Goal: Task Accomplishment & Management: Use online tool/utility

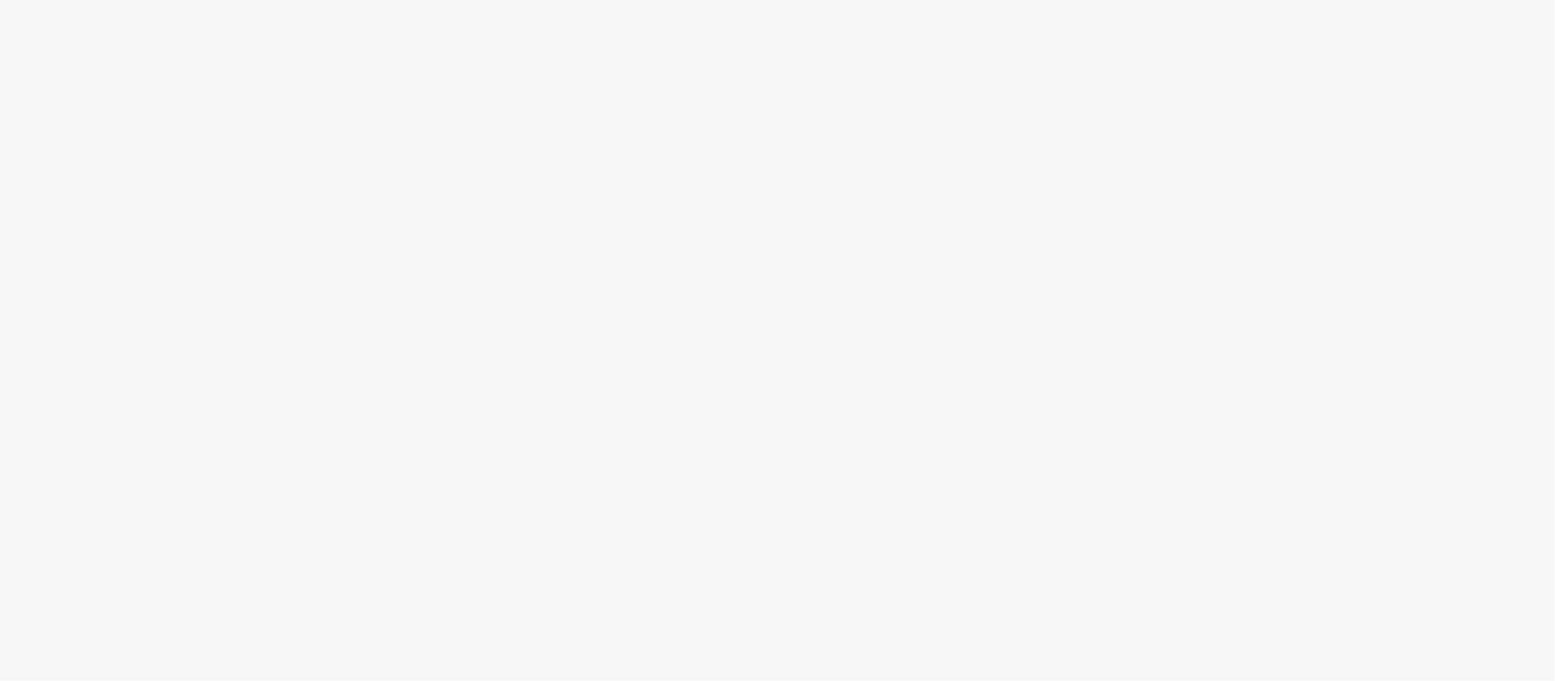
click at [663, 297] on body at bounding box center [777, 340] width 1555 height 681
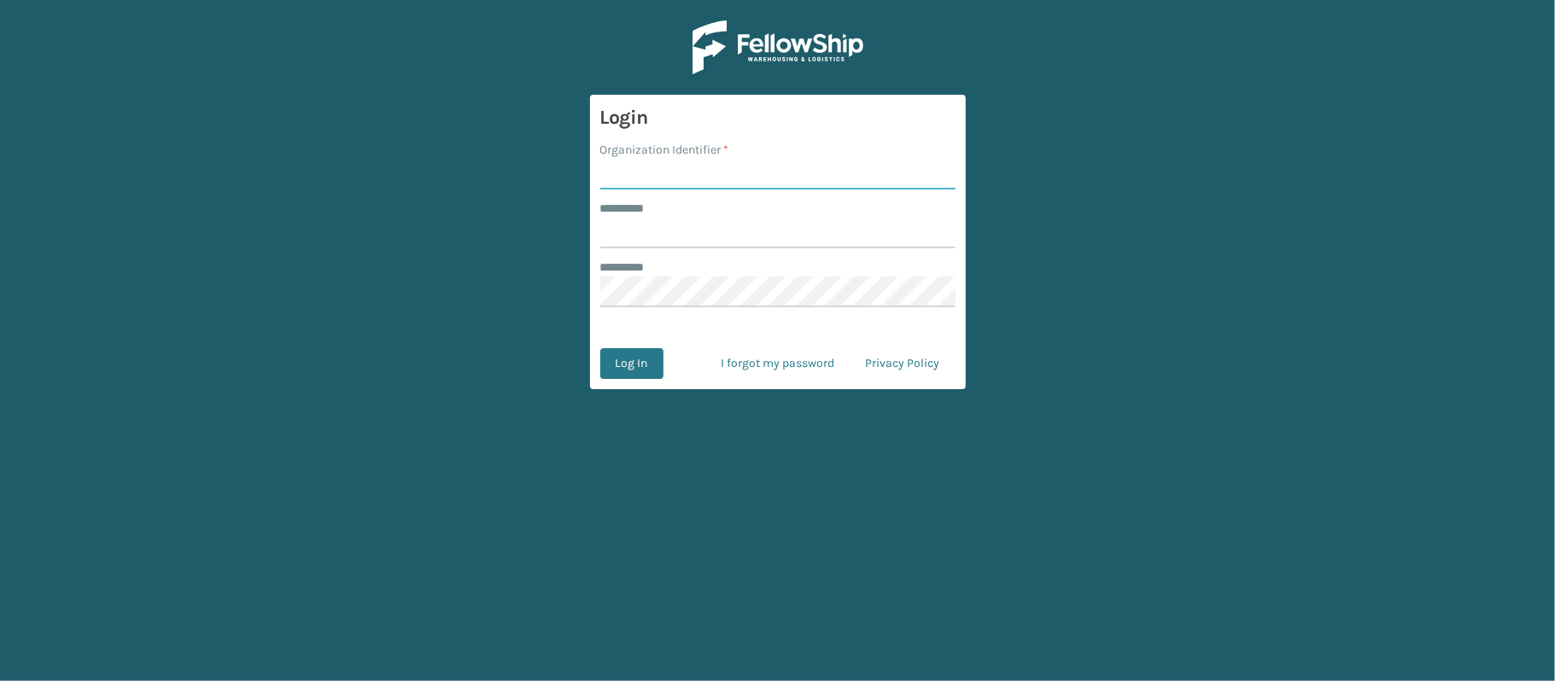
click at [618, 183] on input "Organization Identifier *" at bounding box center [777, 174] width 355 height 31
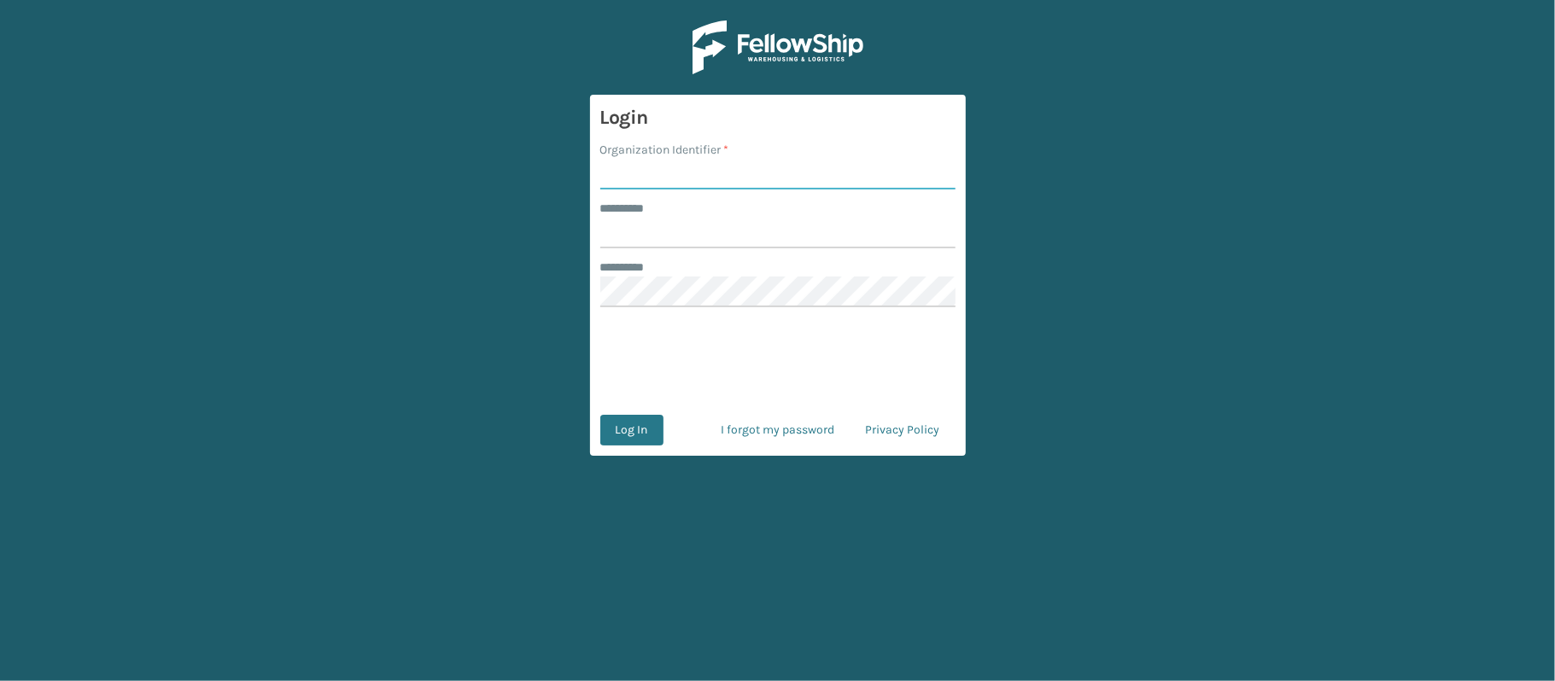
type input "[PERSON_NAME]"
click at [707, 237] on input "******** *" at bounding box center [777, 233] width 355 height 31
type input "******"
click at [637, 427] on button "Log In" at bounding box center [631, 430] width 63 height 31
click at [620, 179] on input "Organization Identifier *" at bounding box center [777, 174] width 355 height 31
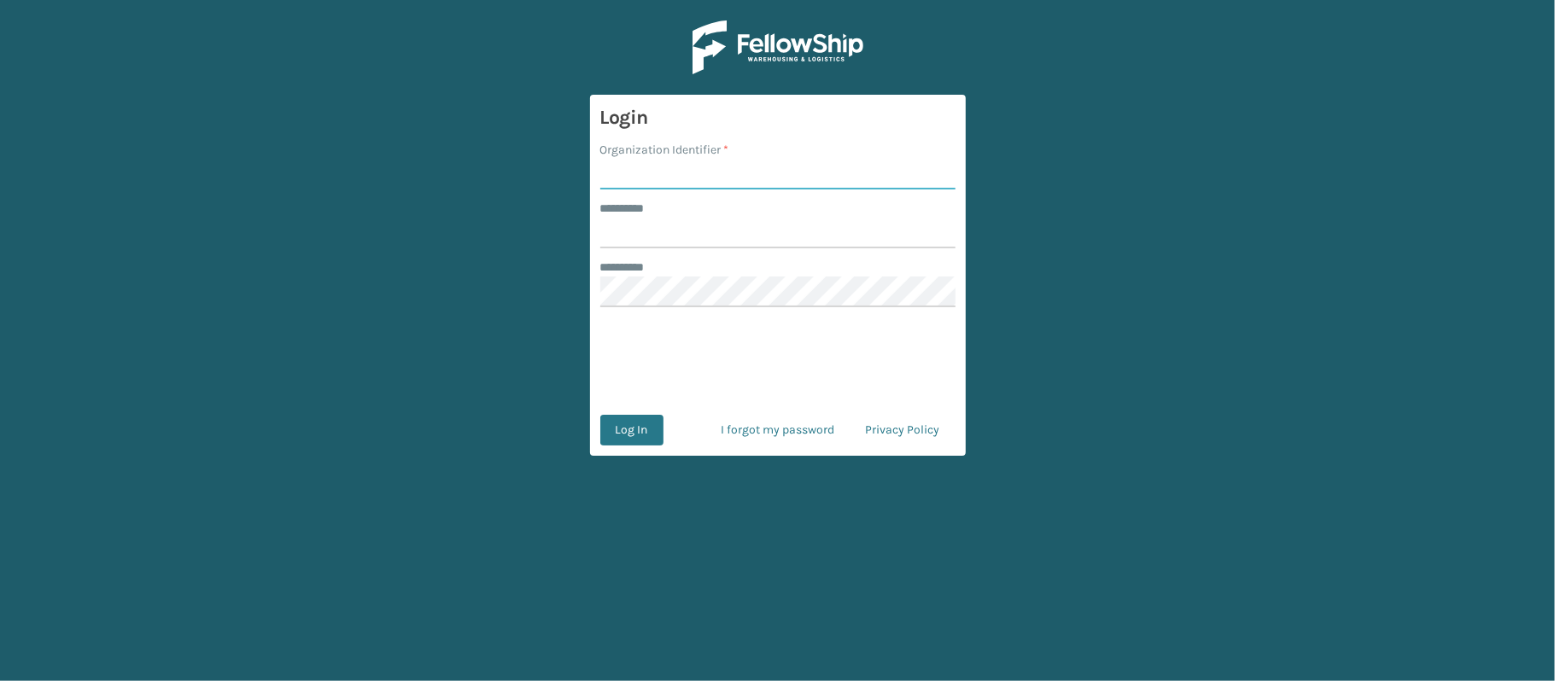
type input "Ladson"
click at [708, 231] on input "******** *" at bounding box center [777, 233] width 355 height 31
type input "******"
click at [628, 424] on button "Log In" at bounding box center [631, 430] width 63 height 31
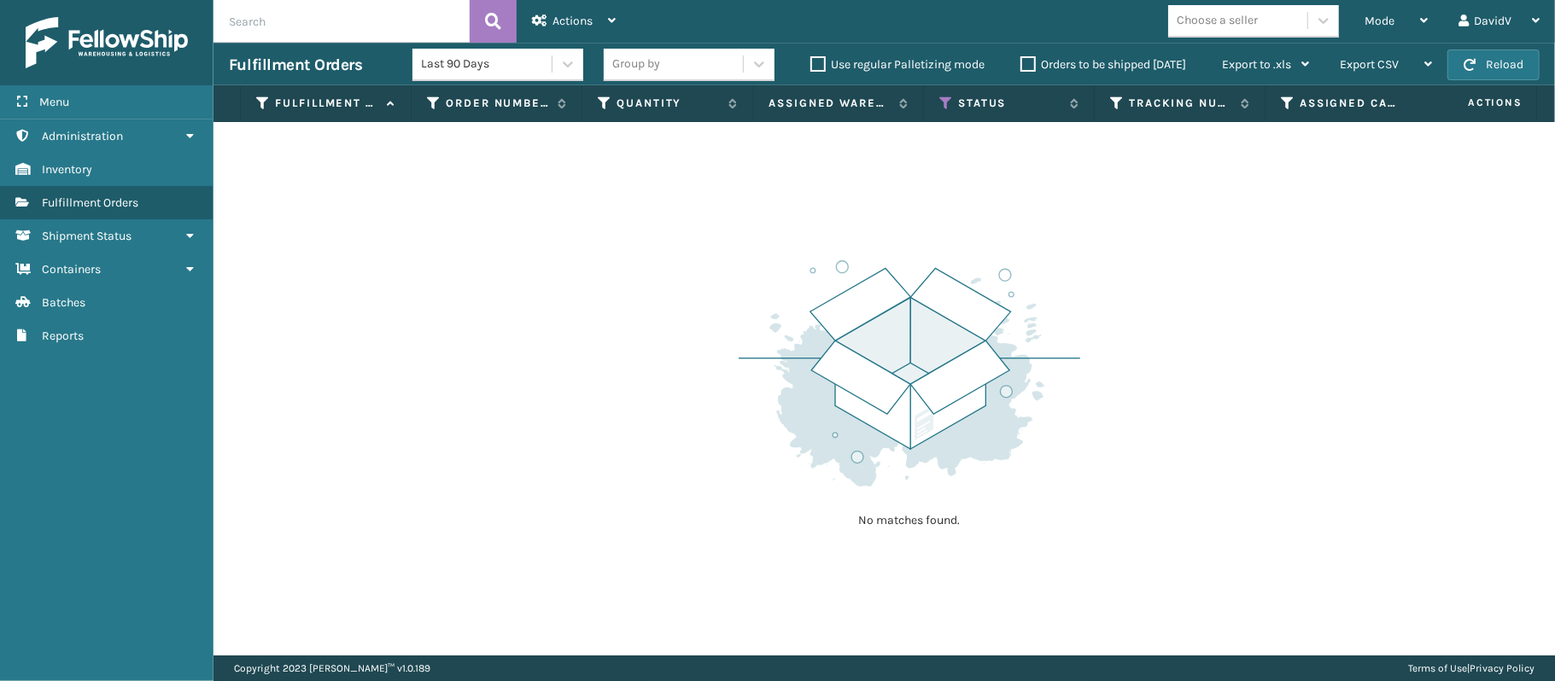
click at [1023, 66] on label "Orders to be shipped today" at bounding box center [1103, 64] width 166 height 15
click at [1021, 66] on input "Orders to be shipped today" at bounding box center [1020, 60] width 1 height 11
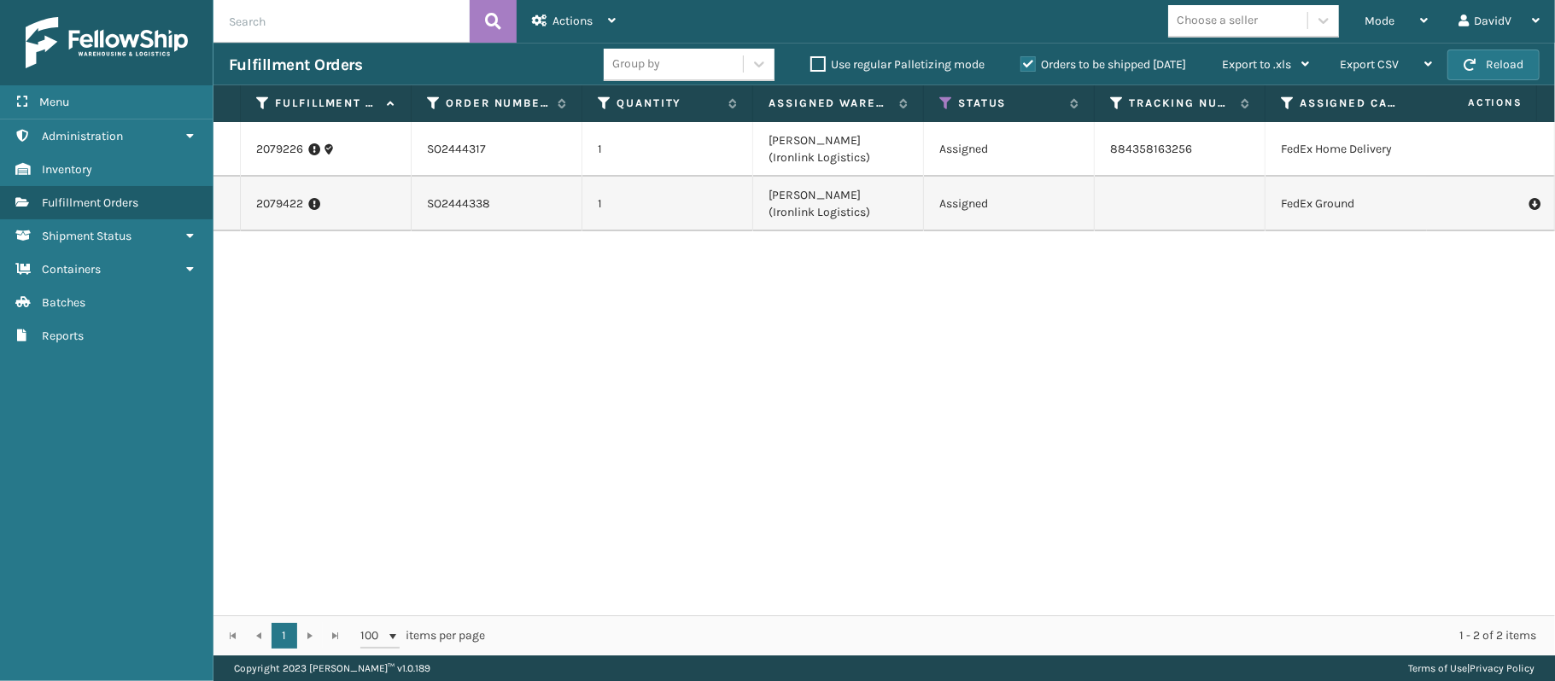
click at [1023, 66] on label "Orders to be shipped today" at bounding box center [1103, 64] width 166 height 15
click at [1021, 66] on input "Orders to be shipped today" at bounding box center [1020, 60] width 1 height 11
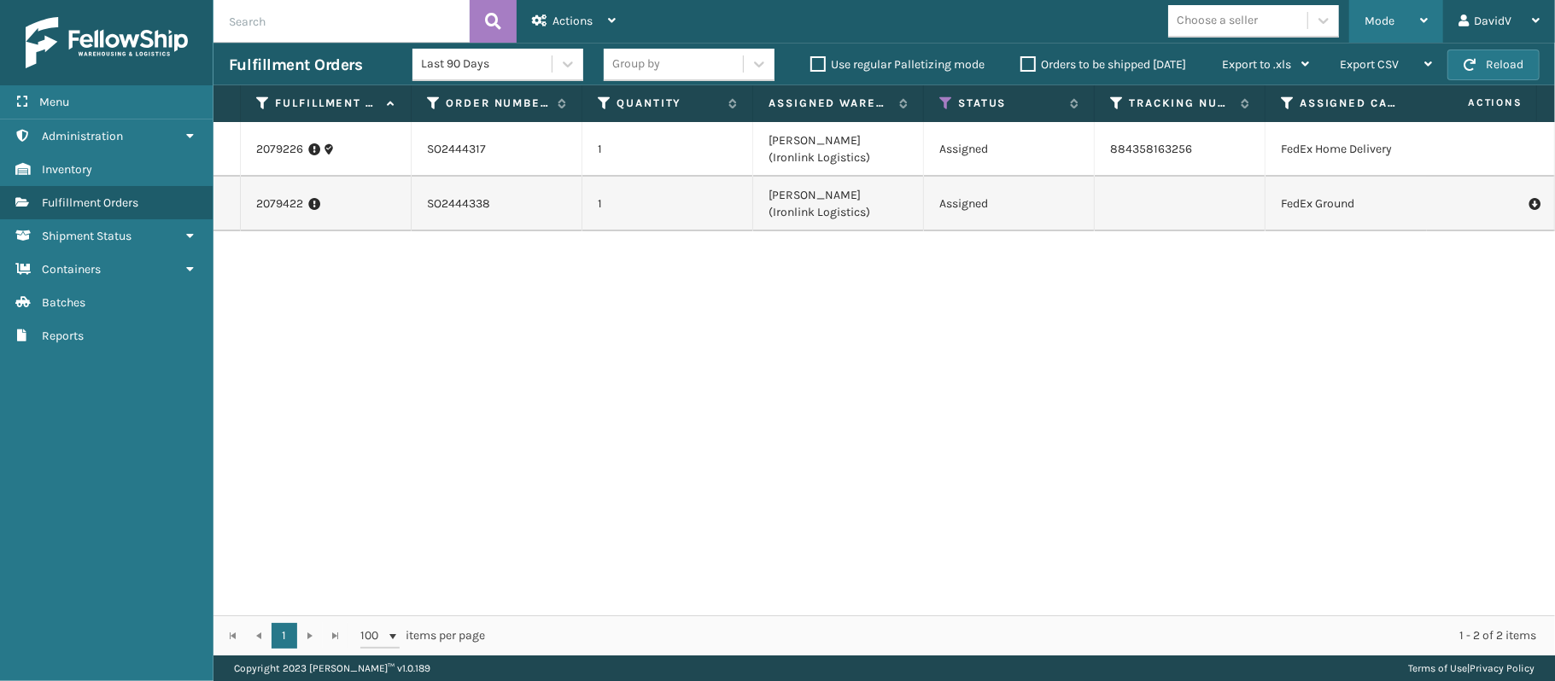
click at [1416, 22] on div "Mode" at bounding box center [1396, 21] width 63 height 43
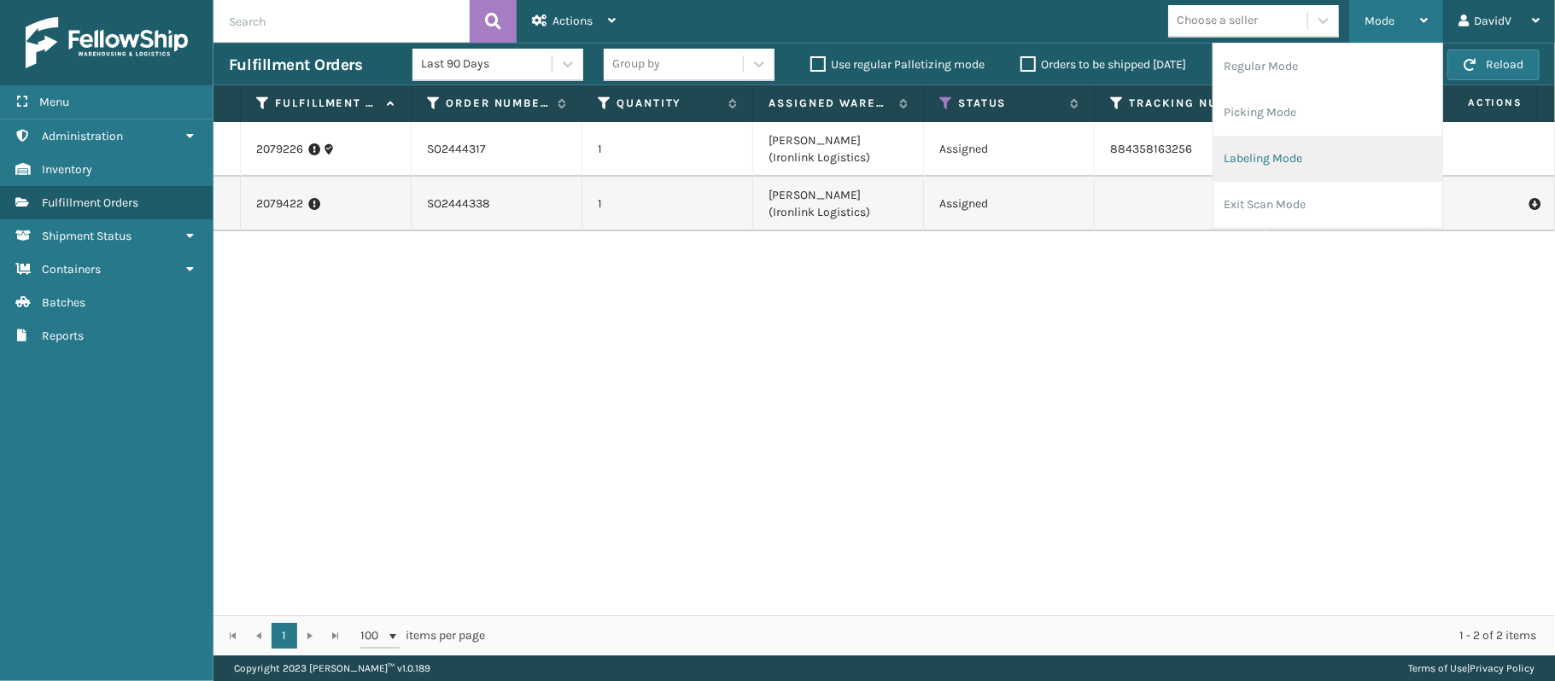
click at [1291, 157] on li "Labeling Mode" at bounding box center [1327, 159] width 229 height 46
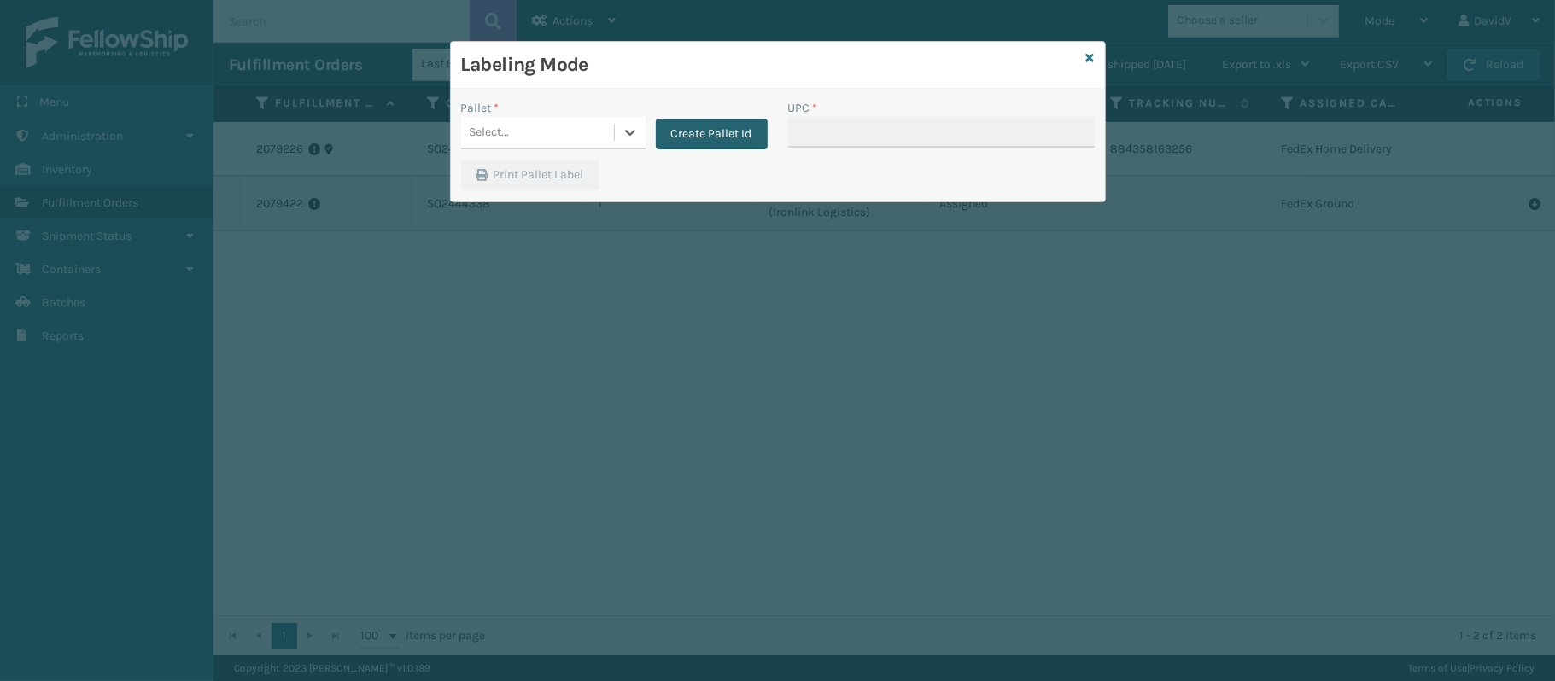
click at [669, 144] on button "Create Pallet Id" at bounding box center [712, 134] width 112 height 31
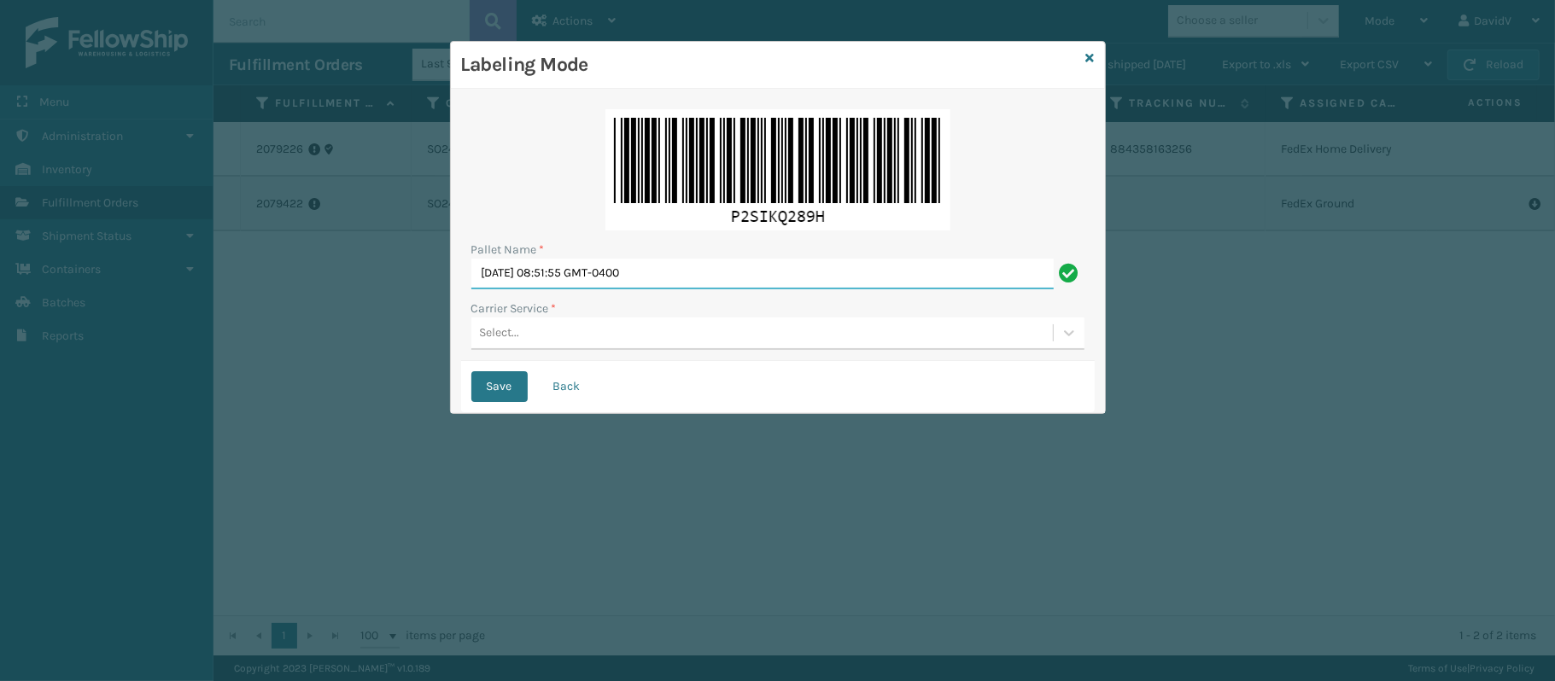
click at [697, 273] on input "Mon Sep 15 2025 08:51:55 GMT-0400" at bounding box center [762, 274] width 582 height 31
click at [691, 273] on input "Mon Sep 15 2025 08:51:55 GMT-0400" at bounding box center [762, 274] width 582 height 31
type input "LPN 483195 TRUCK # 1"
click at [678, 331] on div "Select..." at bounding box center [762, 333] width 582 height 28
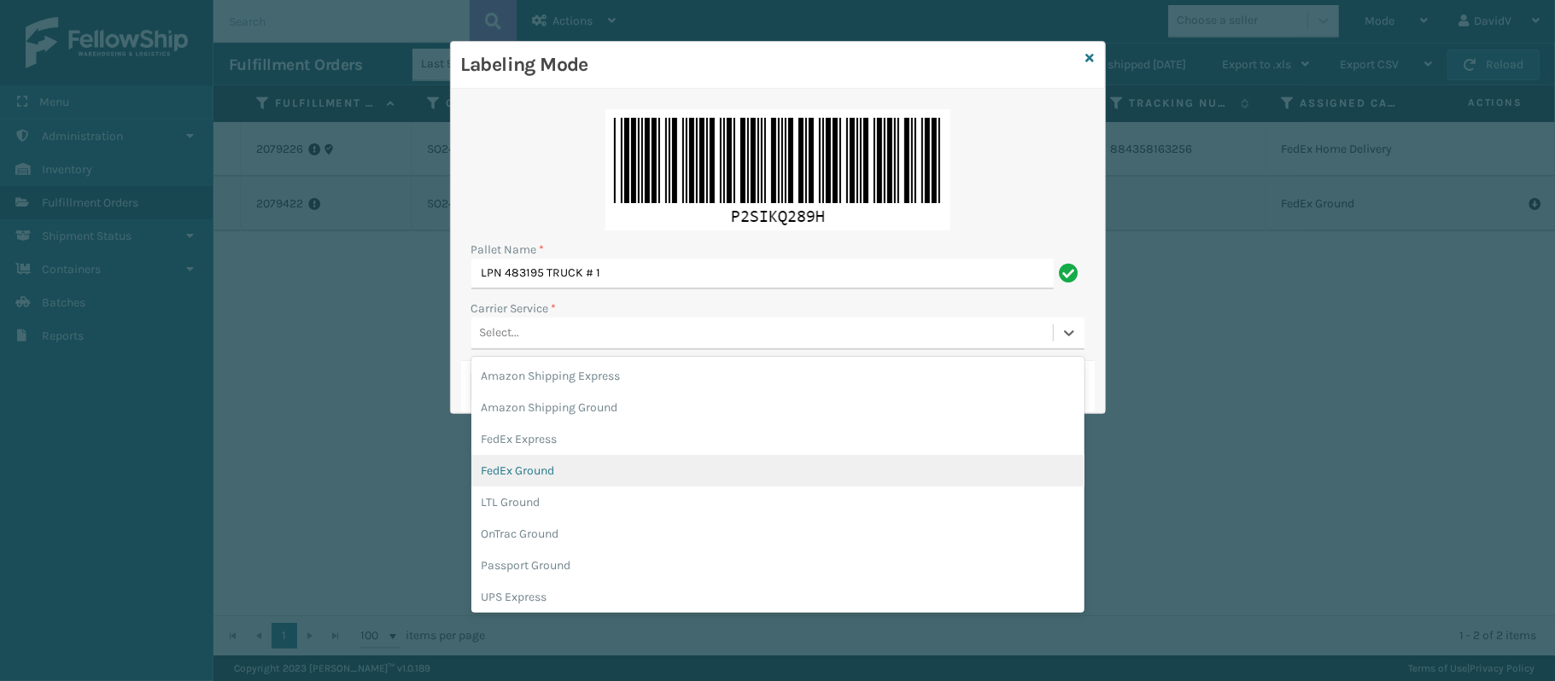
click at [544, 469] on div "FedEx Ground" at bounding box center [777, 471] width 613 height 32
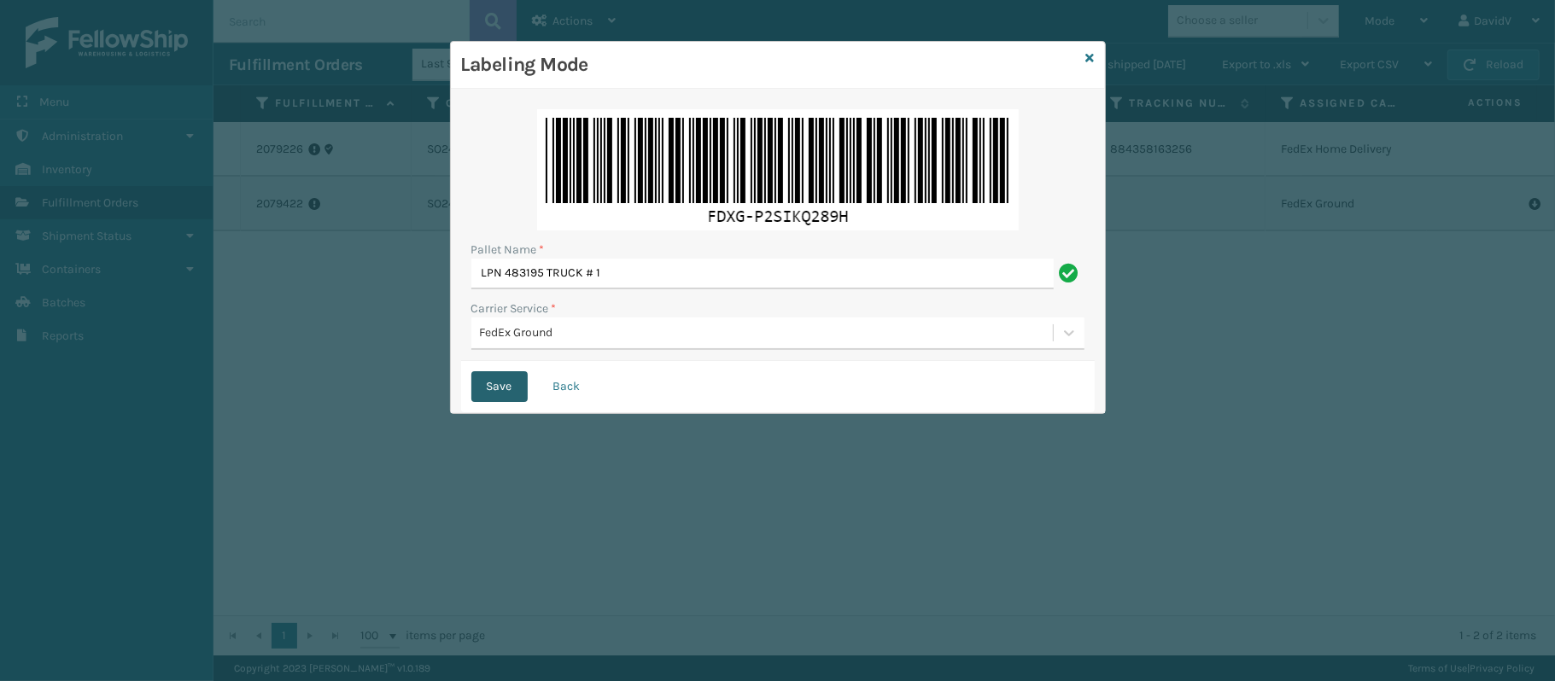
click at [497, 387] on button "Save" at bounding box center [499, 386] width 56 height 31
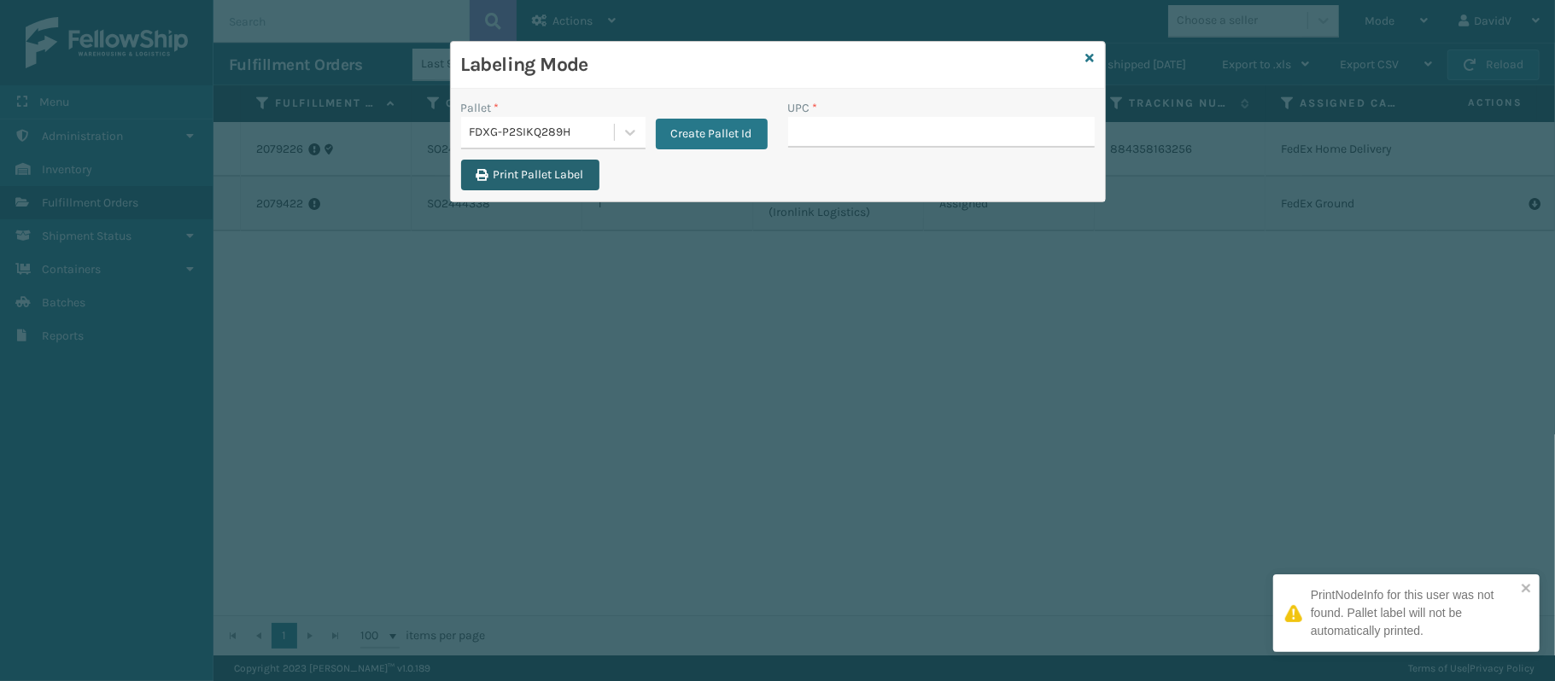
click at [540, 176] on button "Print Pallet Label" at bounding box center [530, 175] width 138 height 31
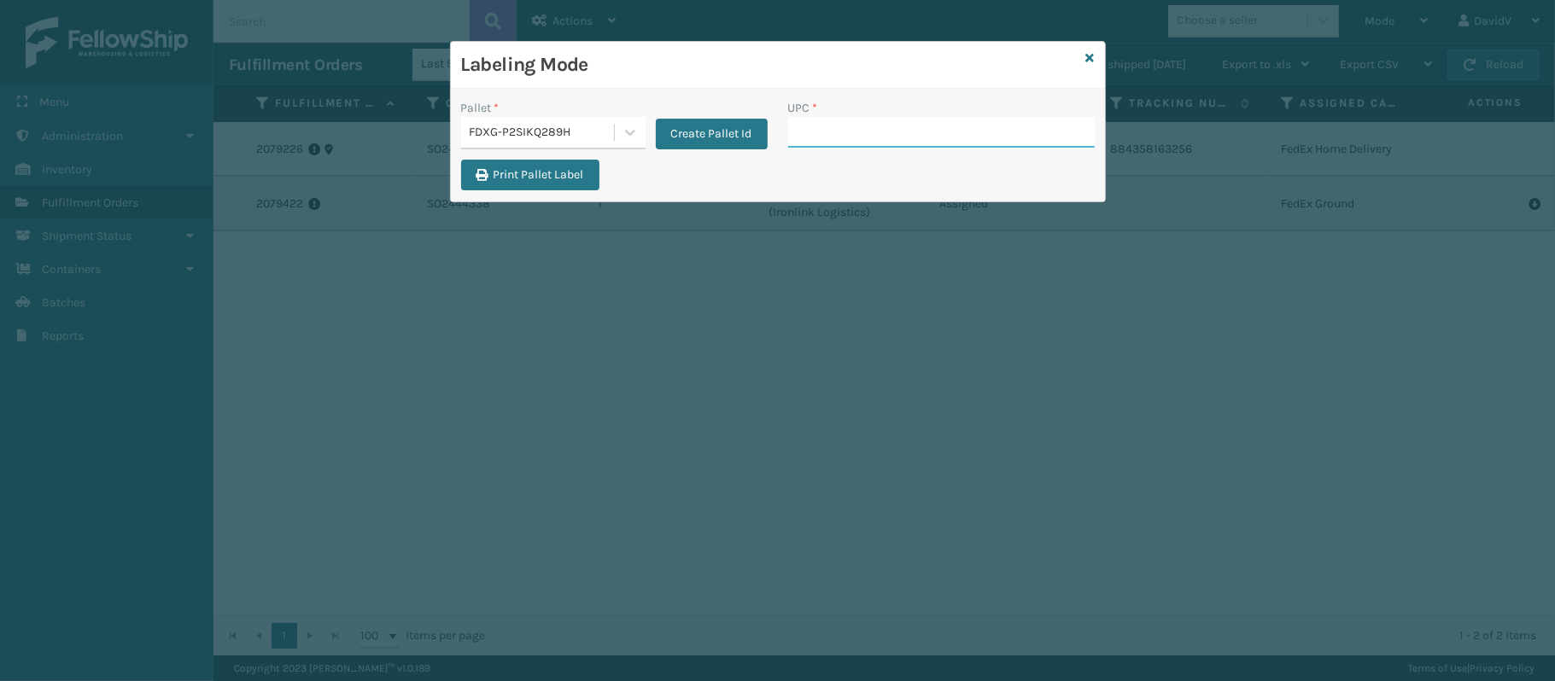
click at [841, 138] on input "UPC *" at bounding box center [941, 132] width 307 height 31
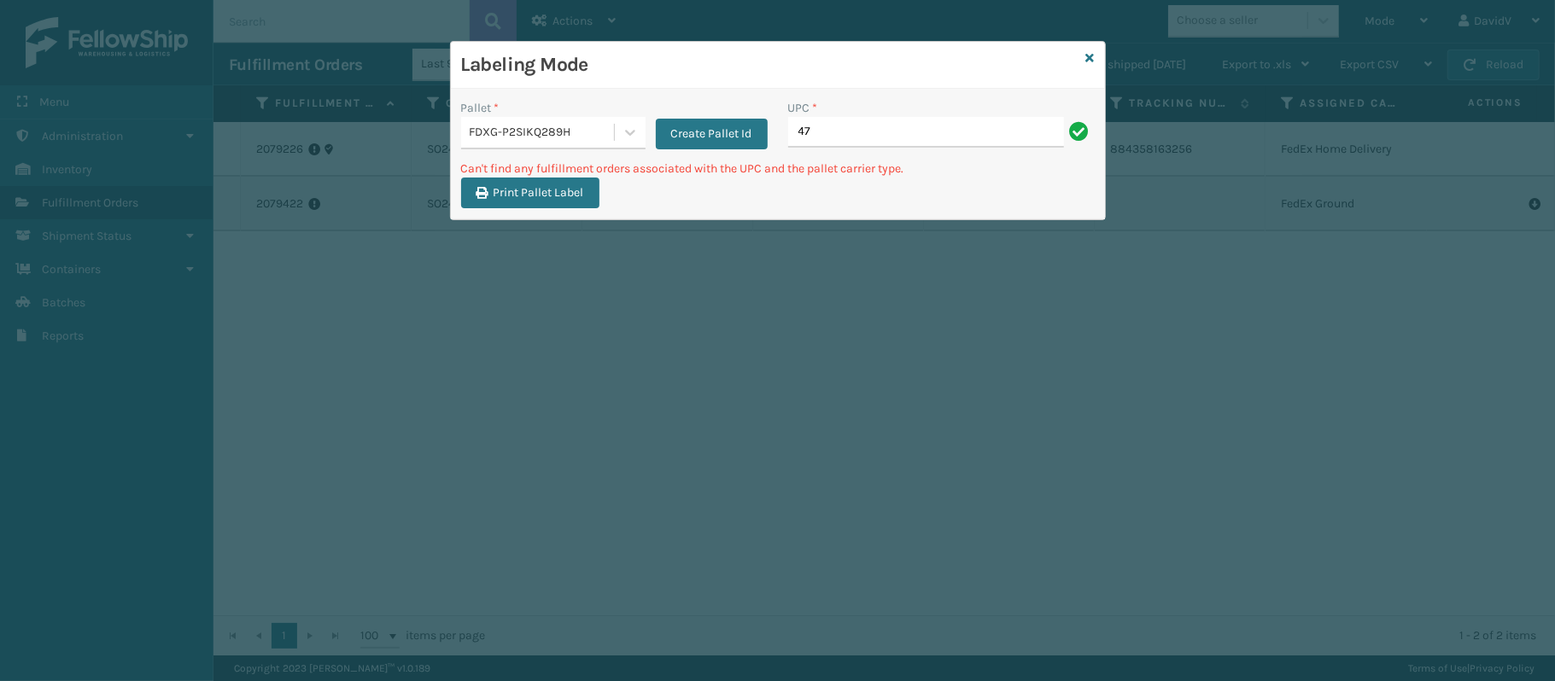
type input "4"
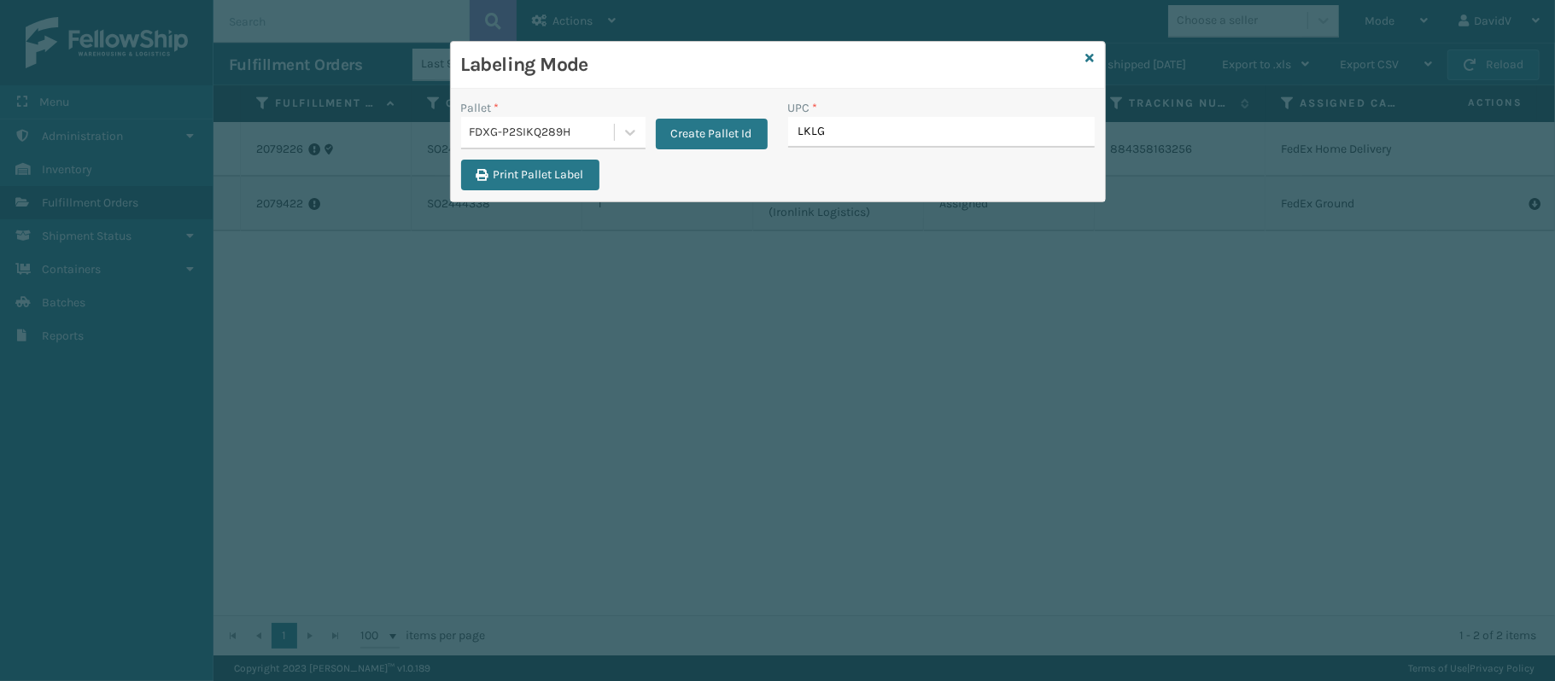
type input "LKLGF"
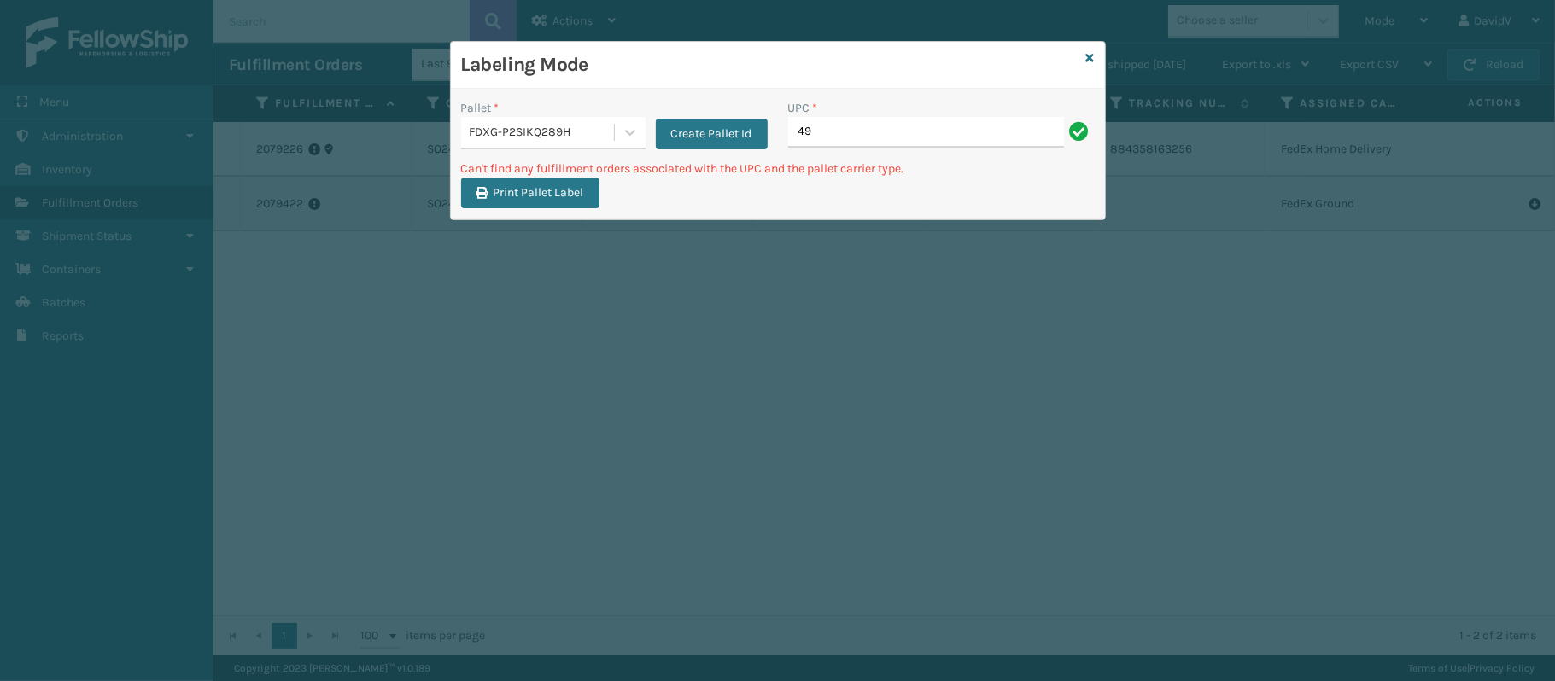
type input "4"
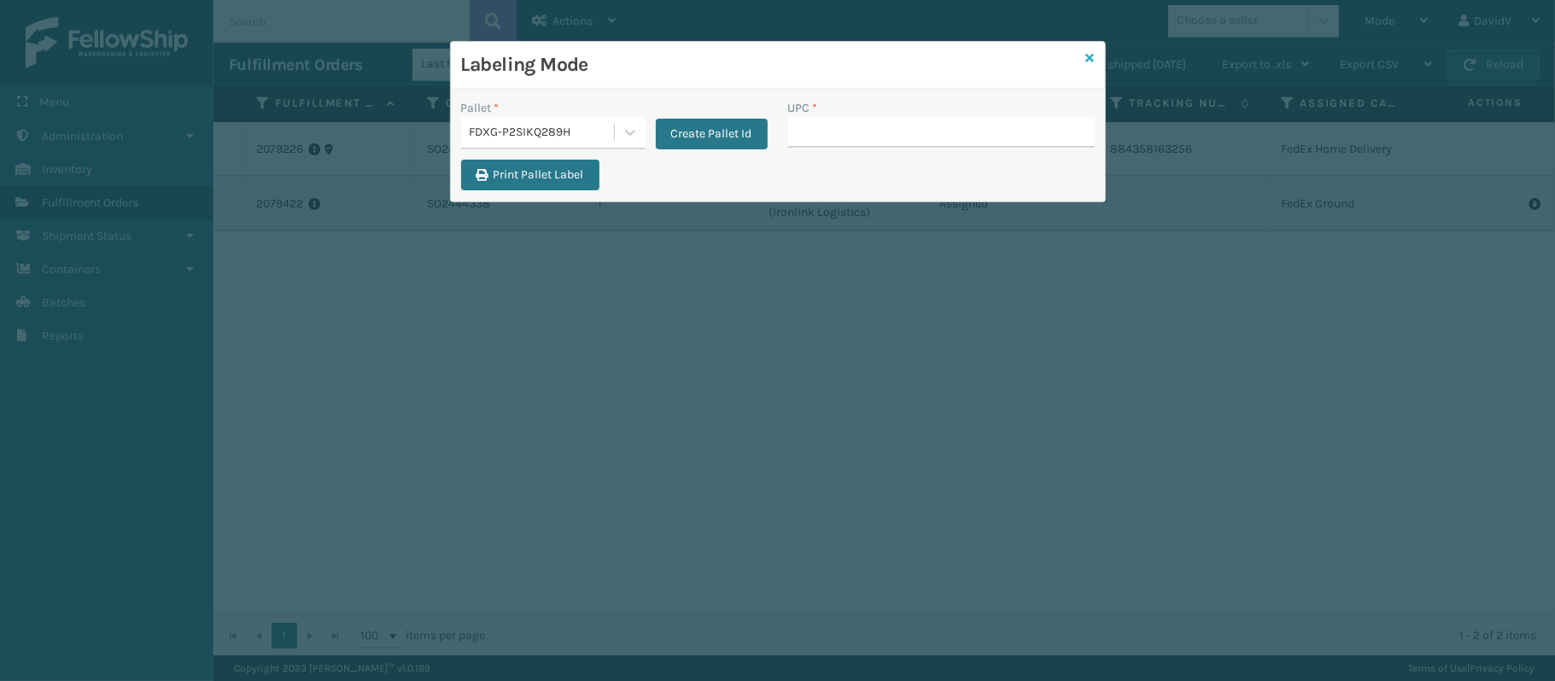
click at [1086, 58] on icon at bounding box center [1090, 58] width 9 height 12
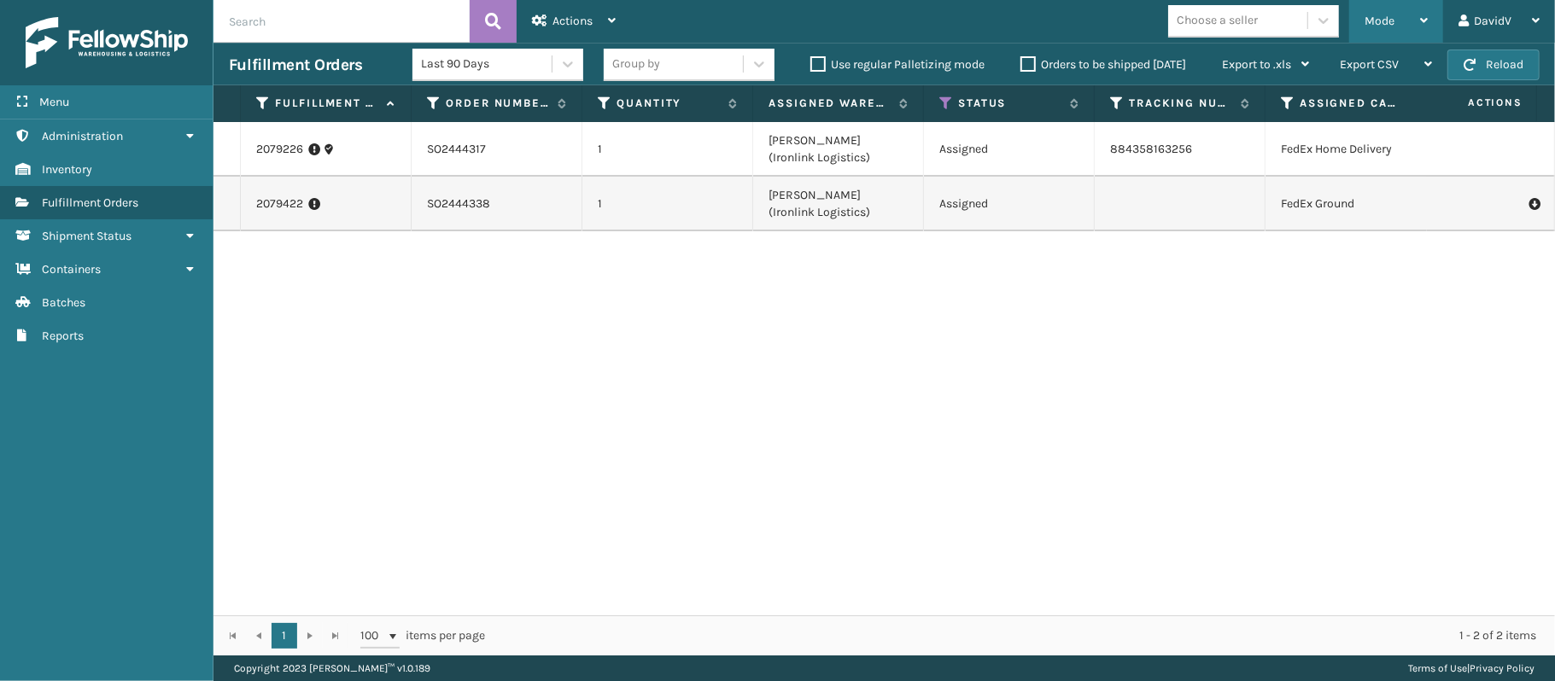
click at [1424, 27] on div "Mode" at bounding box center [1396, 21] width 63 height 43
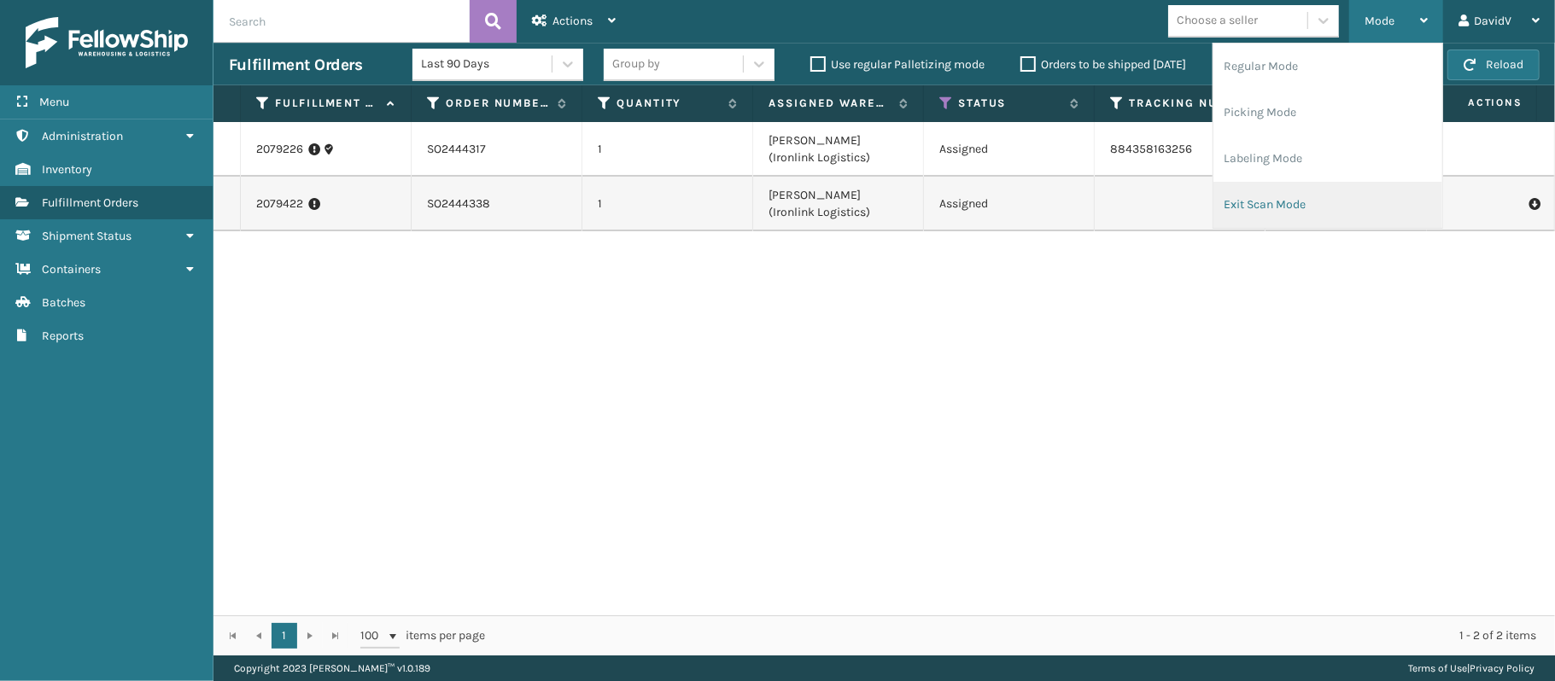
click at [1281, 202] on li "Exit Scan Mode" at bounding box center [1327, 205] width 229 height 46
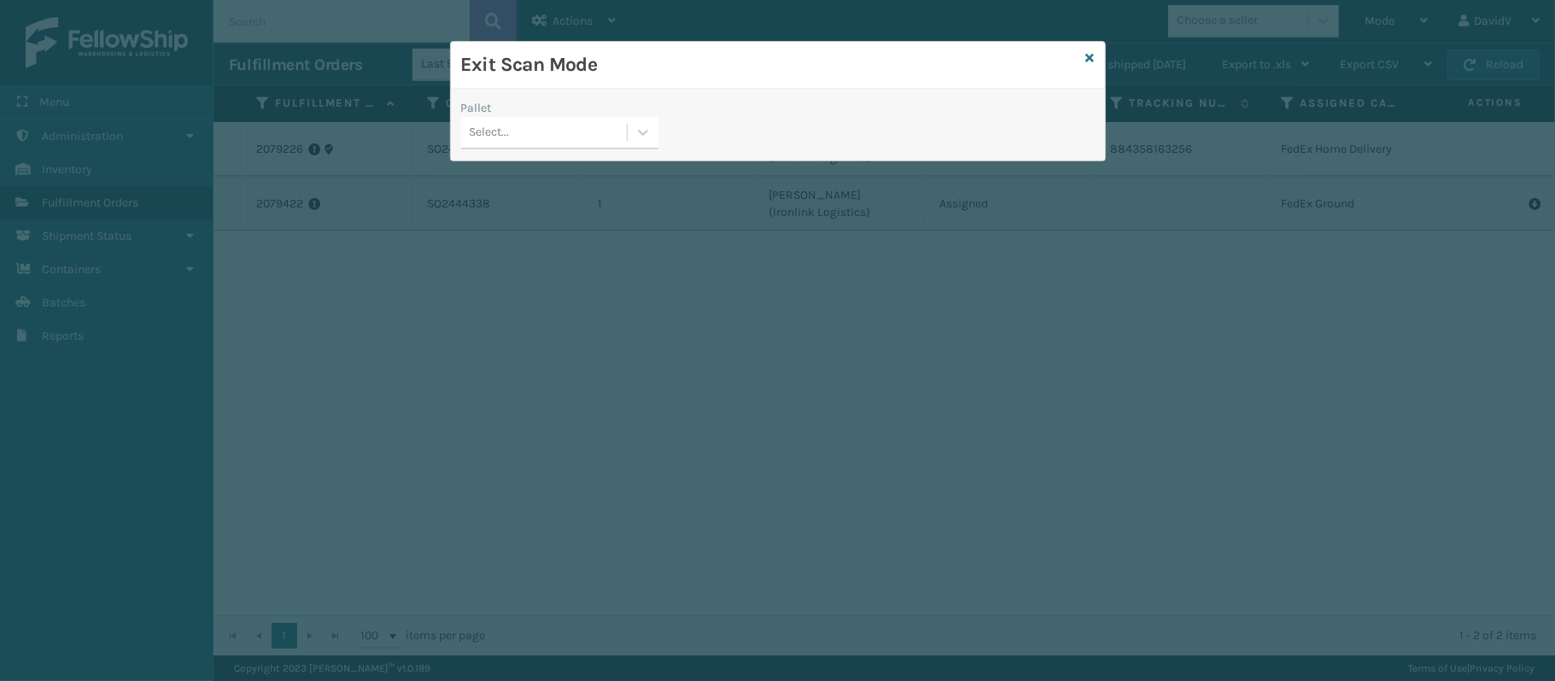
click at [581, 137] on div "Select..." at bounding box center [544, 133] width 166 height 28
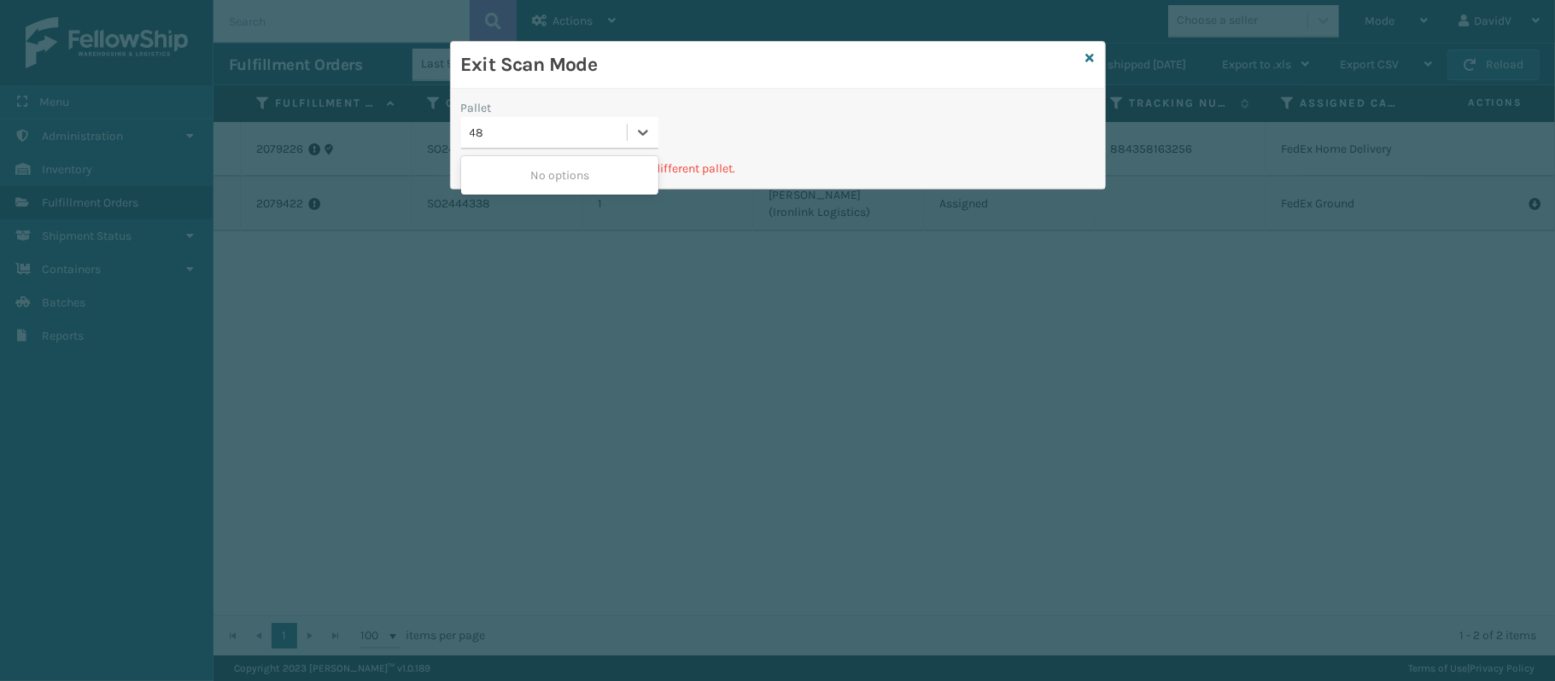
type input "4"
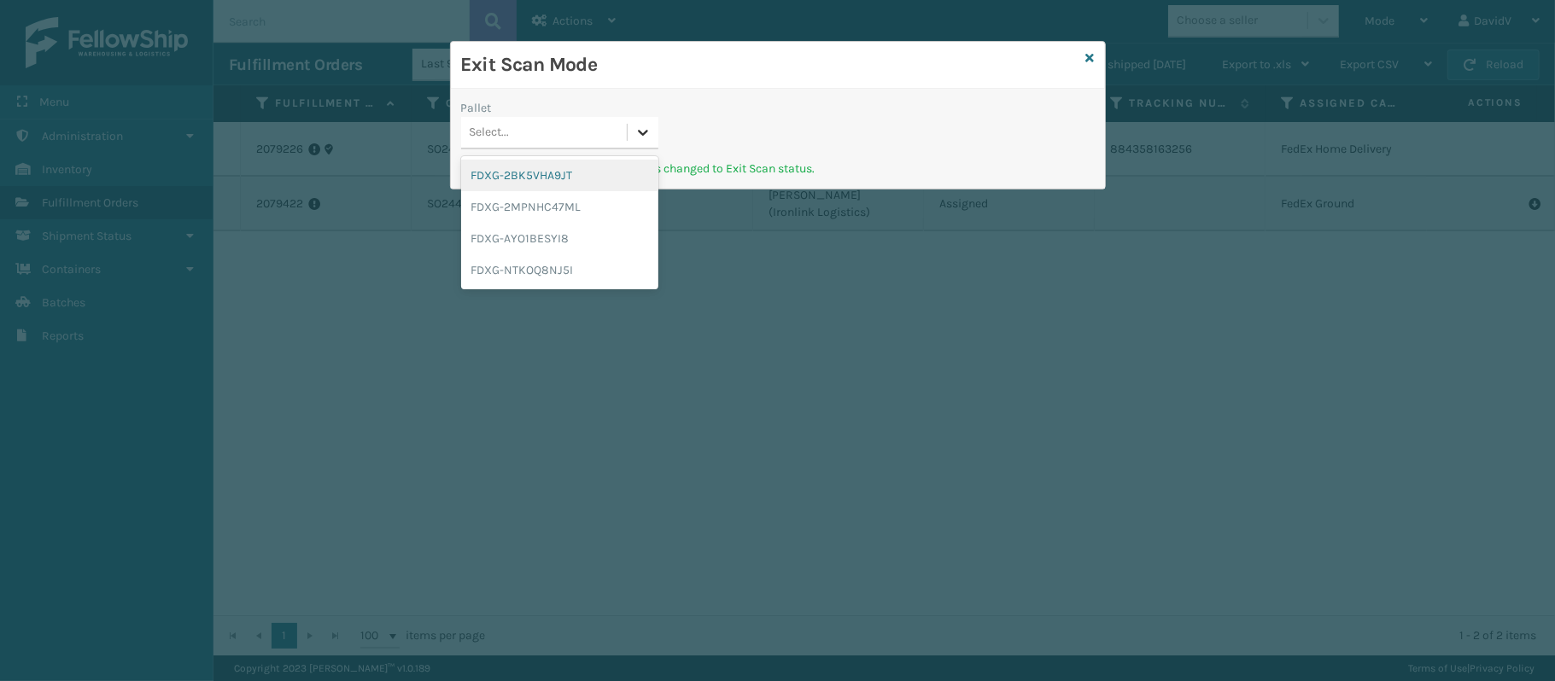
click at [649, 141] on icon at bounding box center [642, 132] width 17 height 17
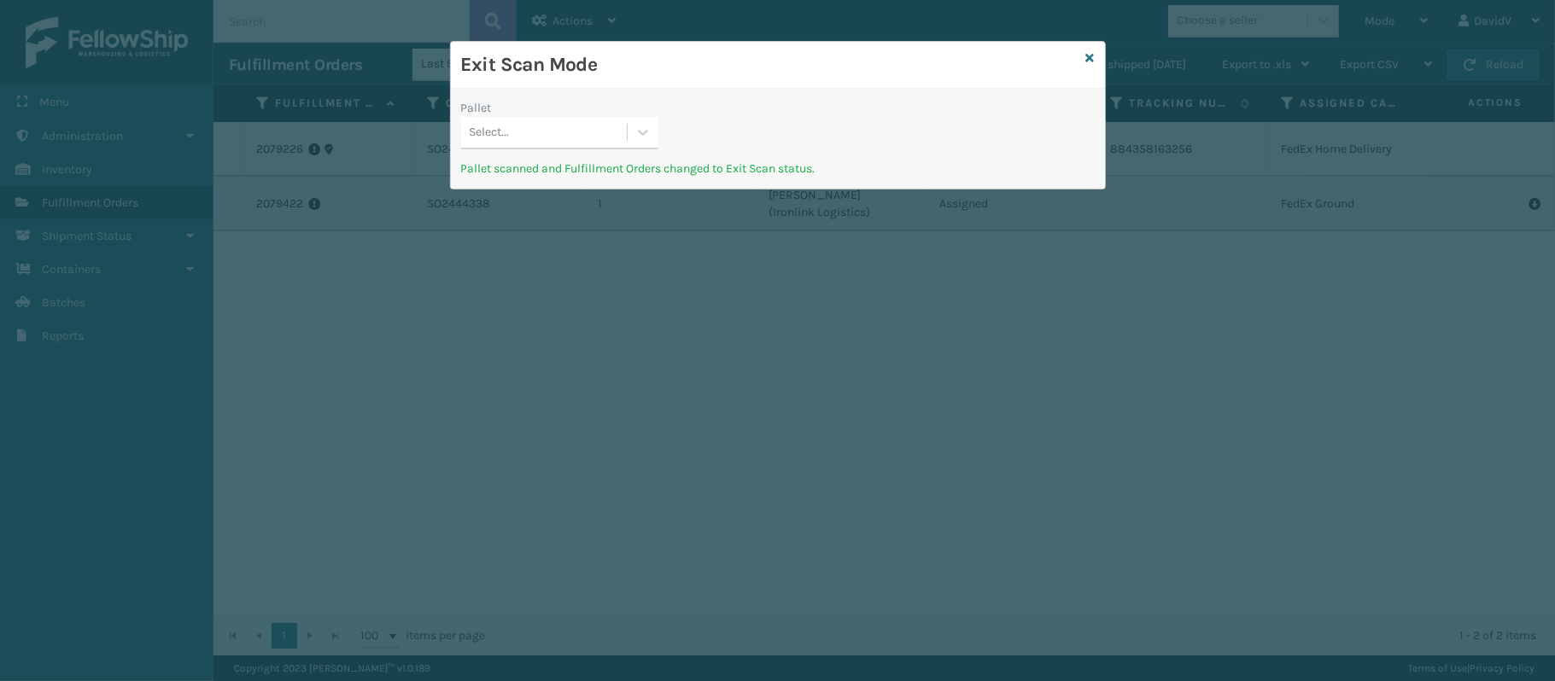
click at [1095, 49] on div "Exit Scan Mode" at bounding box center [778, 65] width 654 height 47
click at [1084, 51] on div "Exit Scan Mode" at bounding box center [778, 65] width 654 height 47
click at [1090, 58] on icon at bounding box center [1090, 58] width 9 height 12
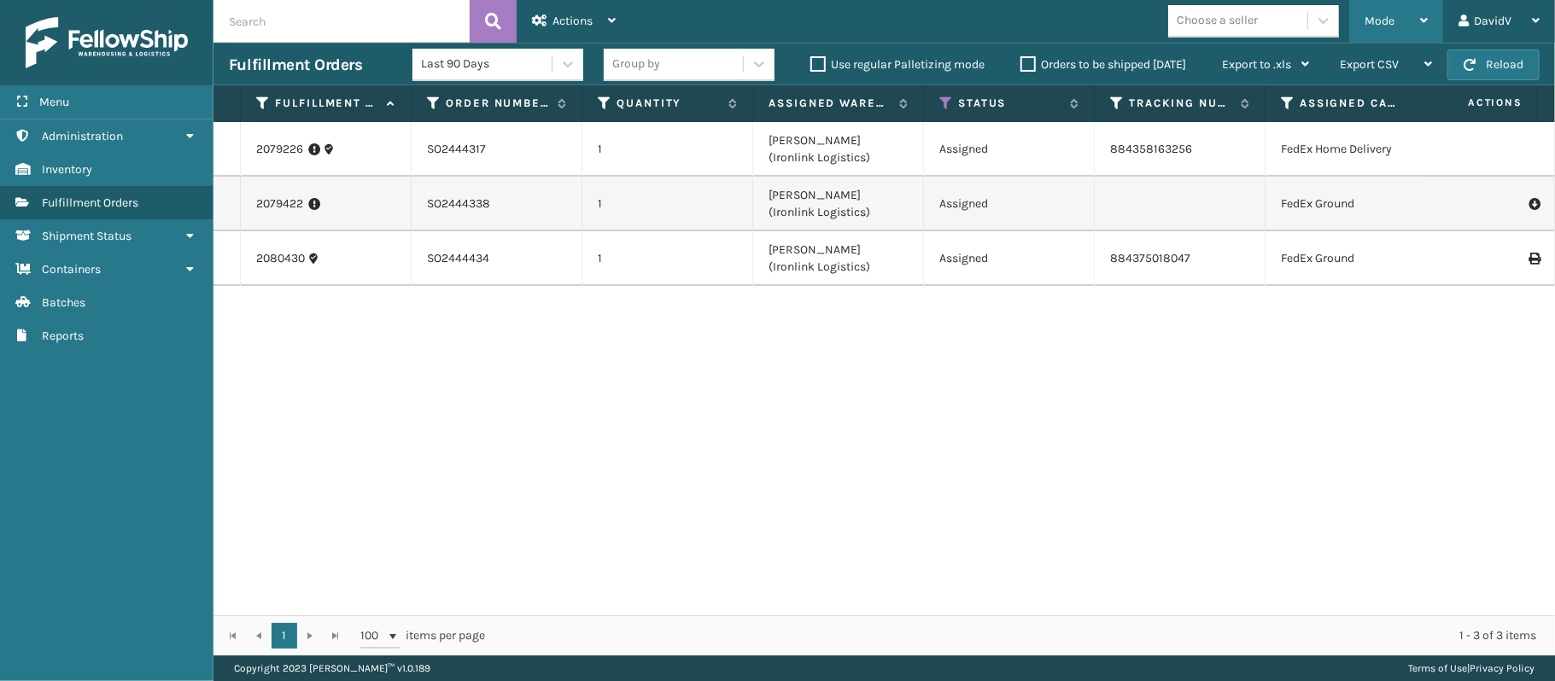
click at [1422, 14] on div "Mode" at bounding box center [1396, 21] width 63 height 43
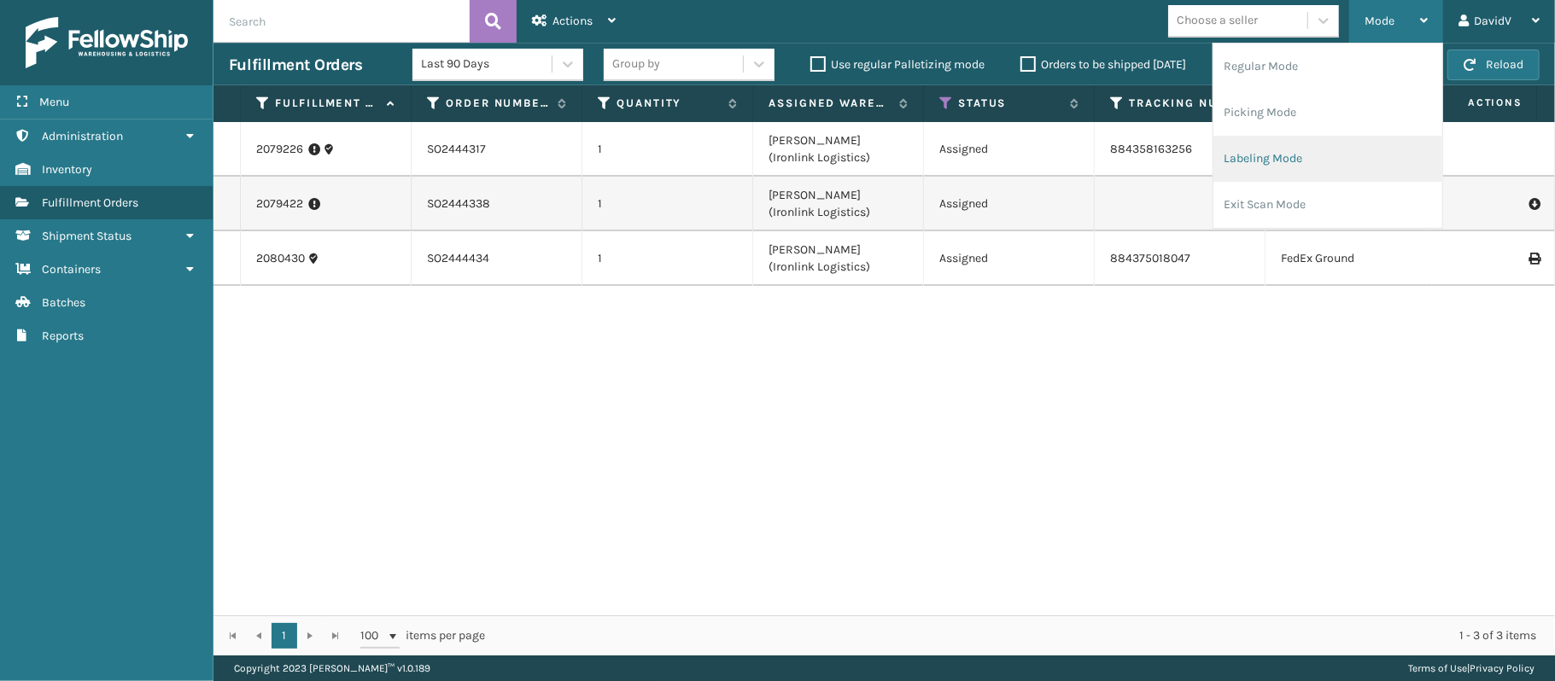
click at [1316, 164] on li "Labeling Mode" at bounding box center [1327, 159] width 229 height 46
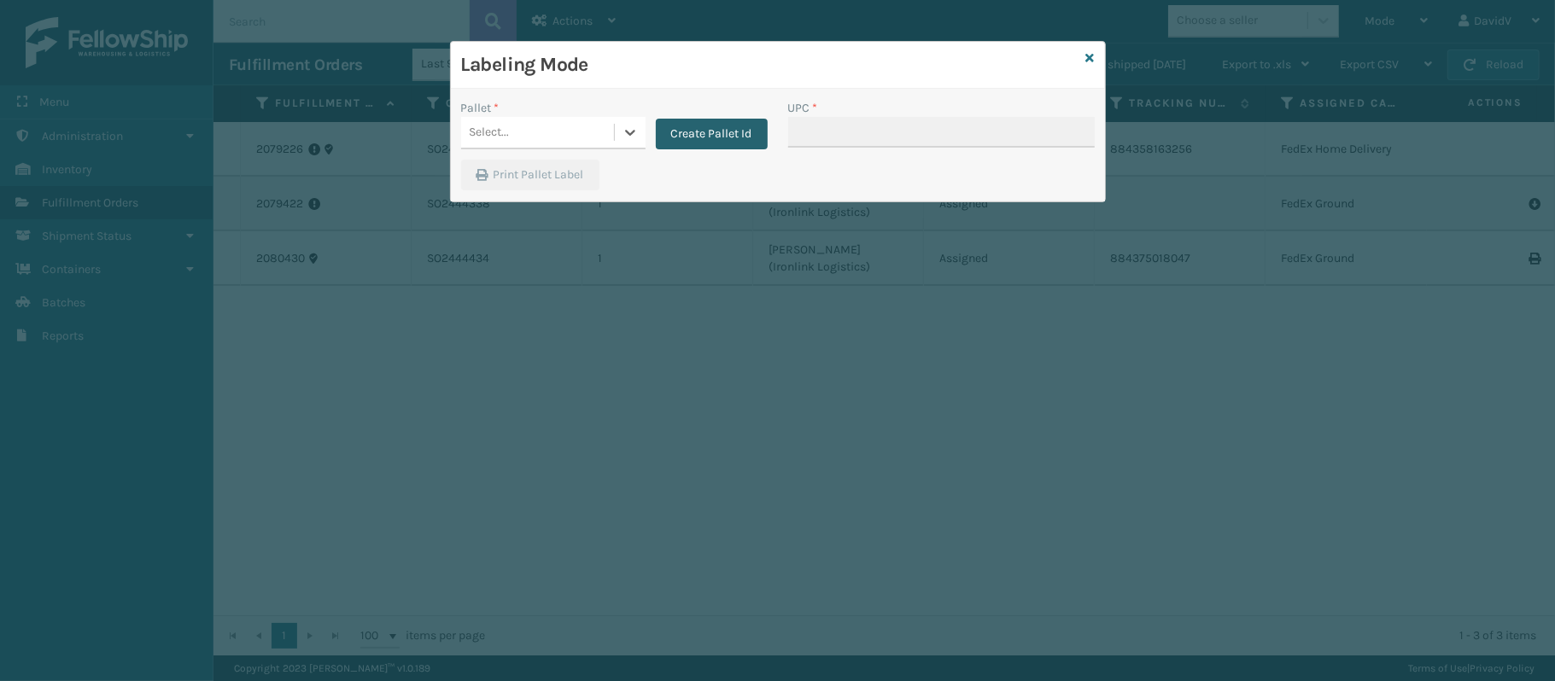
click at [687, 137] on button "Create Pallet Id" at bounding box center [712, 134] width 112 height 31
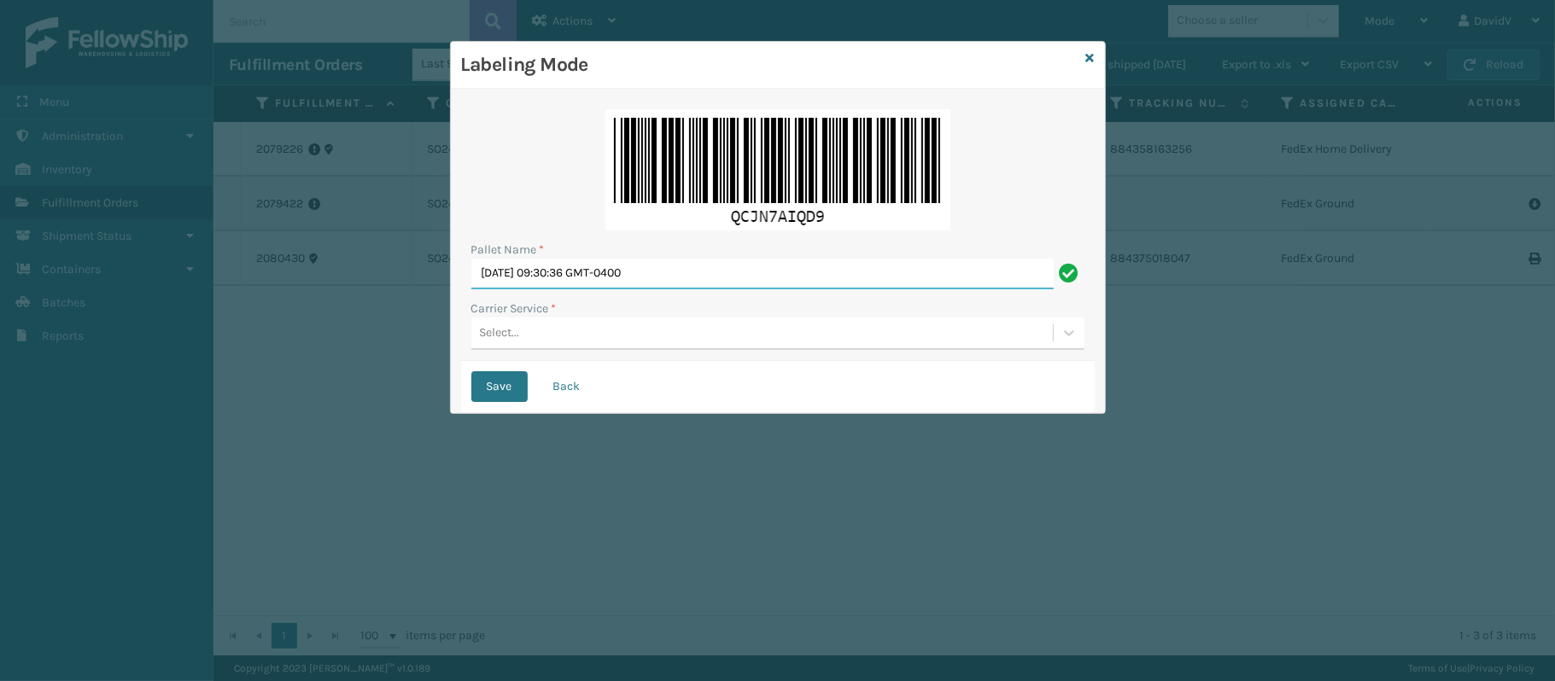
drag, startPoint x: 688, startPoint y: 270, endPoint x: 414, endPoint y: 237, distance: 276.0
click at [414, 237] on div "Labeling Mode Pallet Name * Mon Sep 15 2025 09:30:36 GMT-0400 Carrier Service *…" at bounding box center [777, 340] width 1555 height 681
type input "LPN 508511 TRUCK # 1"
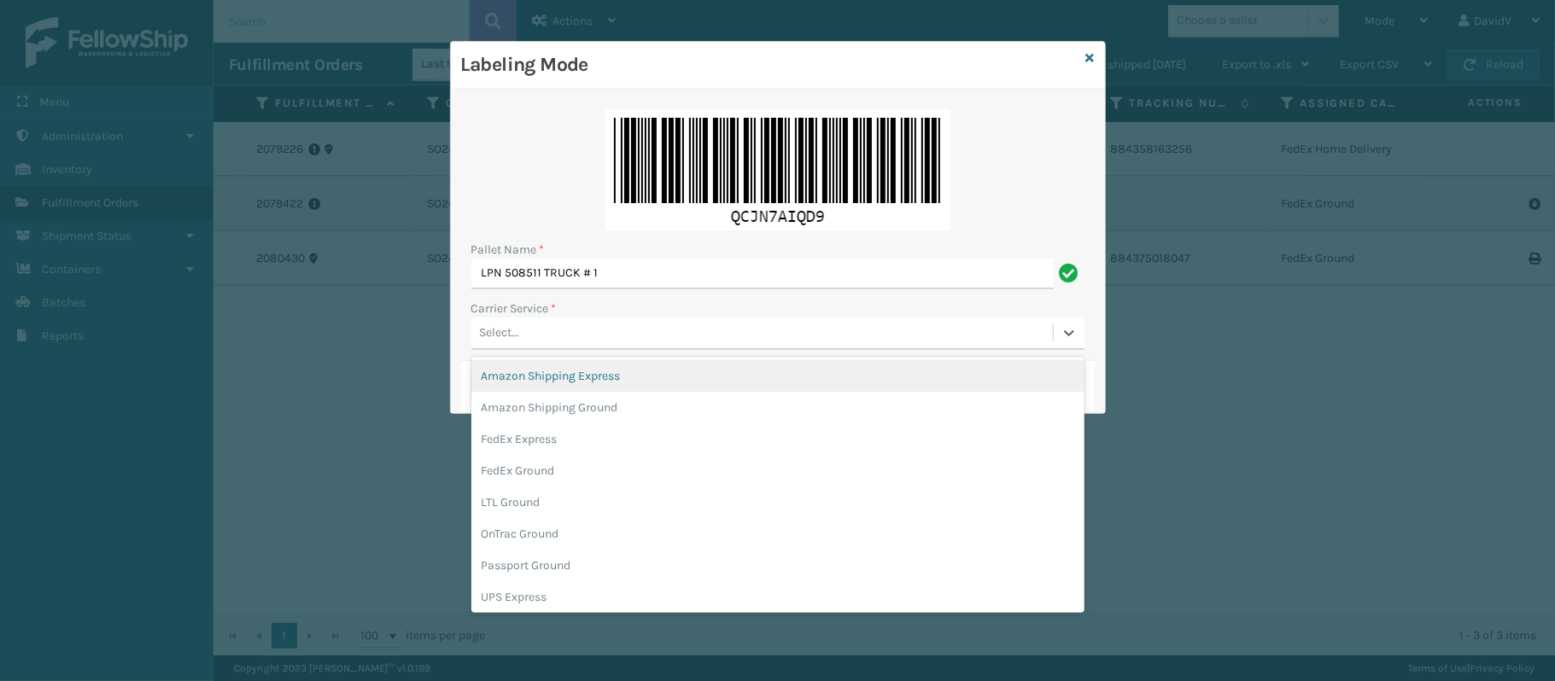
click at [588, 328] on div "Select..." at bounding box center [762, 333] width 582 height 28
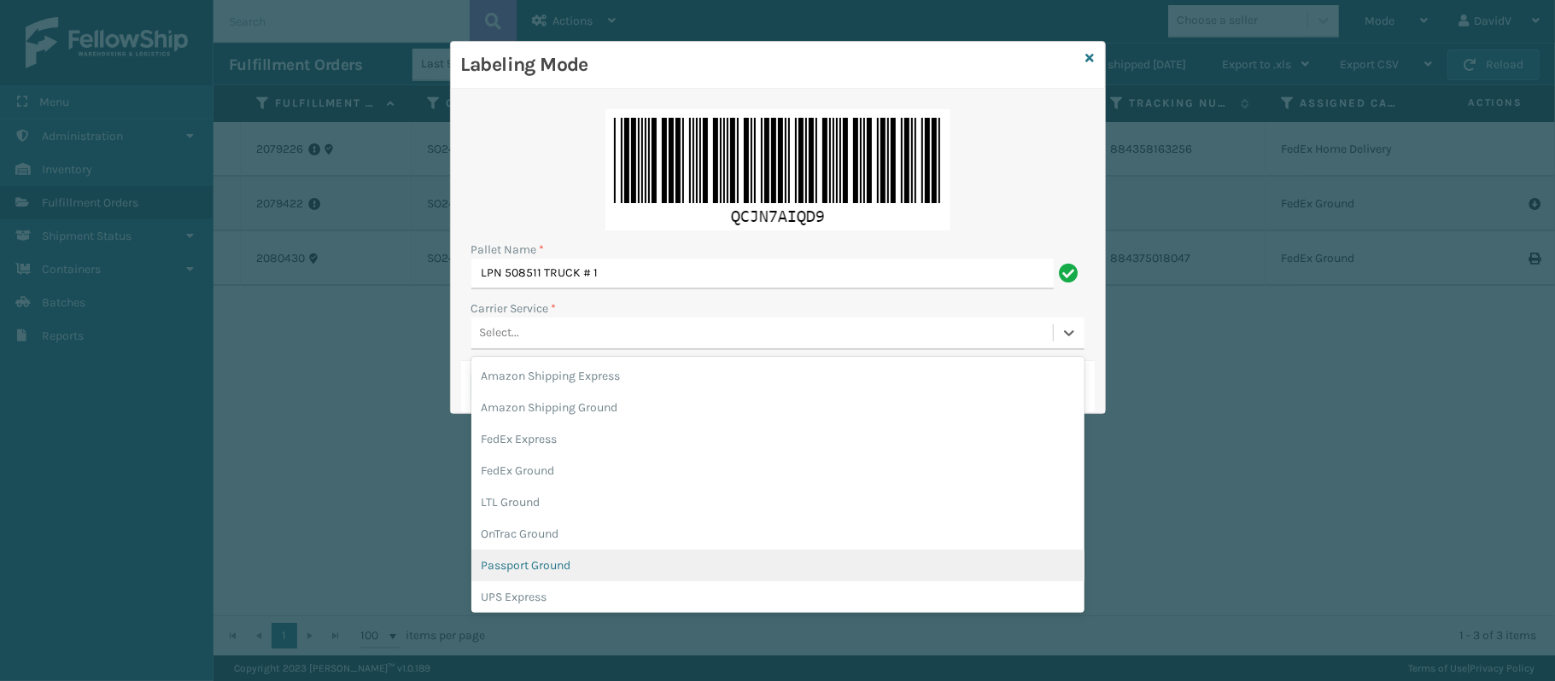
click at [568, 553] on div "Passport Ground" at bounding box center [777, 566] width 613 height 32
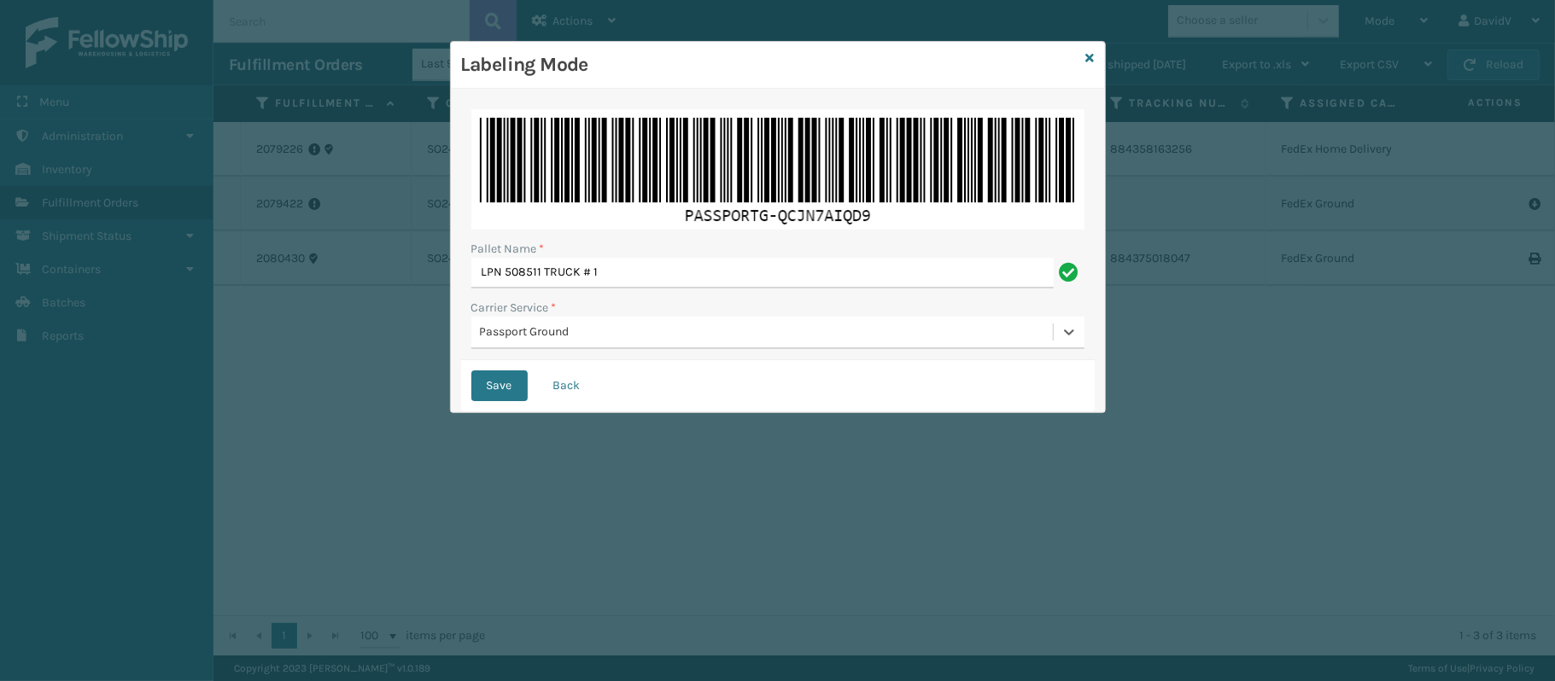
click at [524, 332] on div "Passport Ground" at bounding box center [767, 332] width 575 height 18
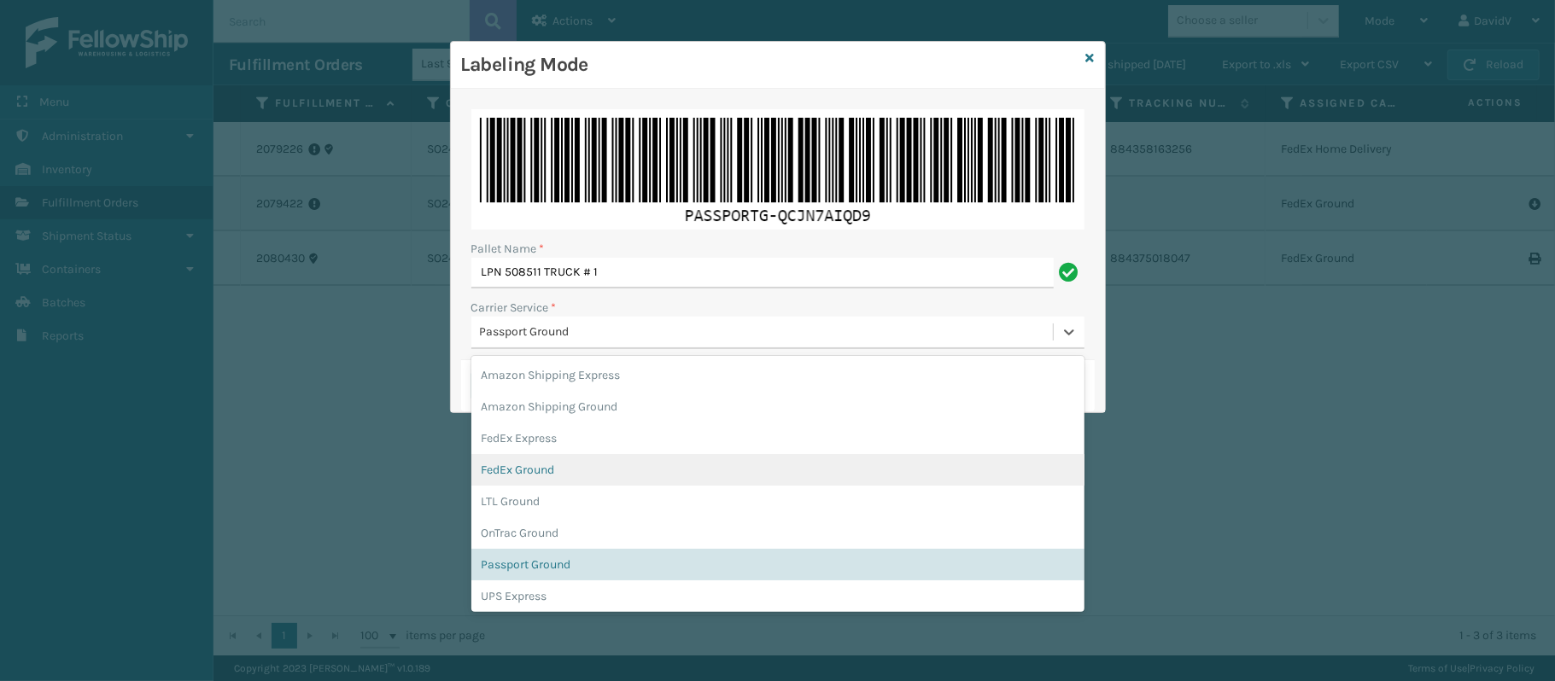
click at [547, 468] on div "FedEx Ground" at bounding box center [777, 470] width 613 height 32
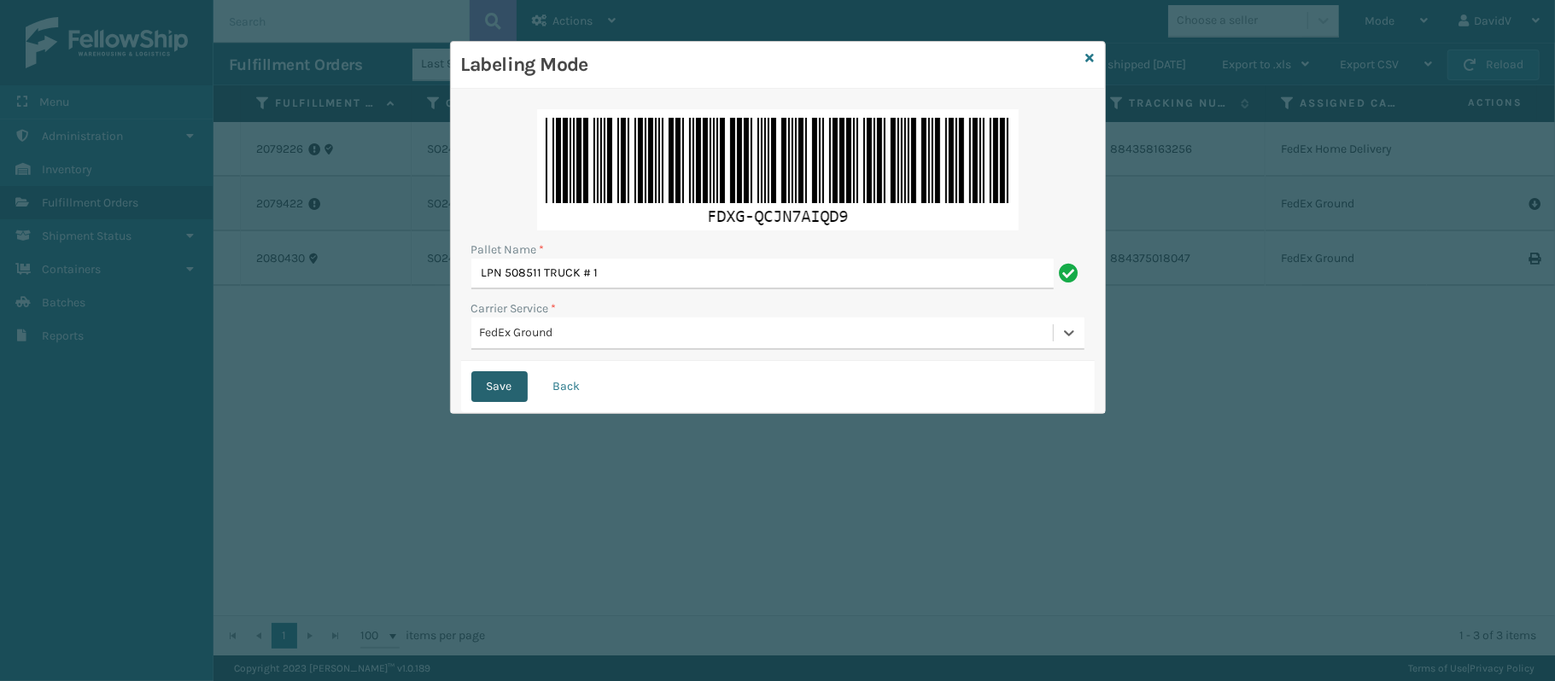
click at [500, 394] on button "Save" at bounding box center [499, 386] width 56 height 31
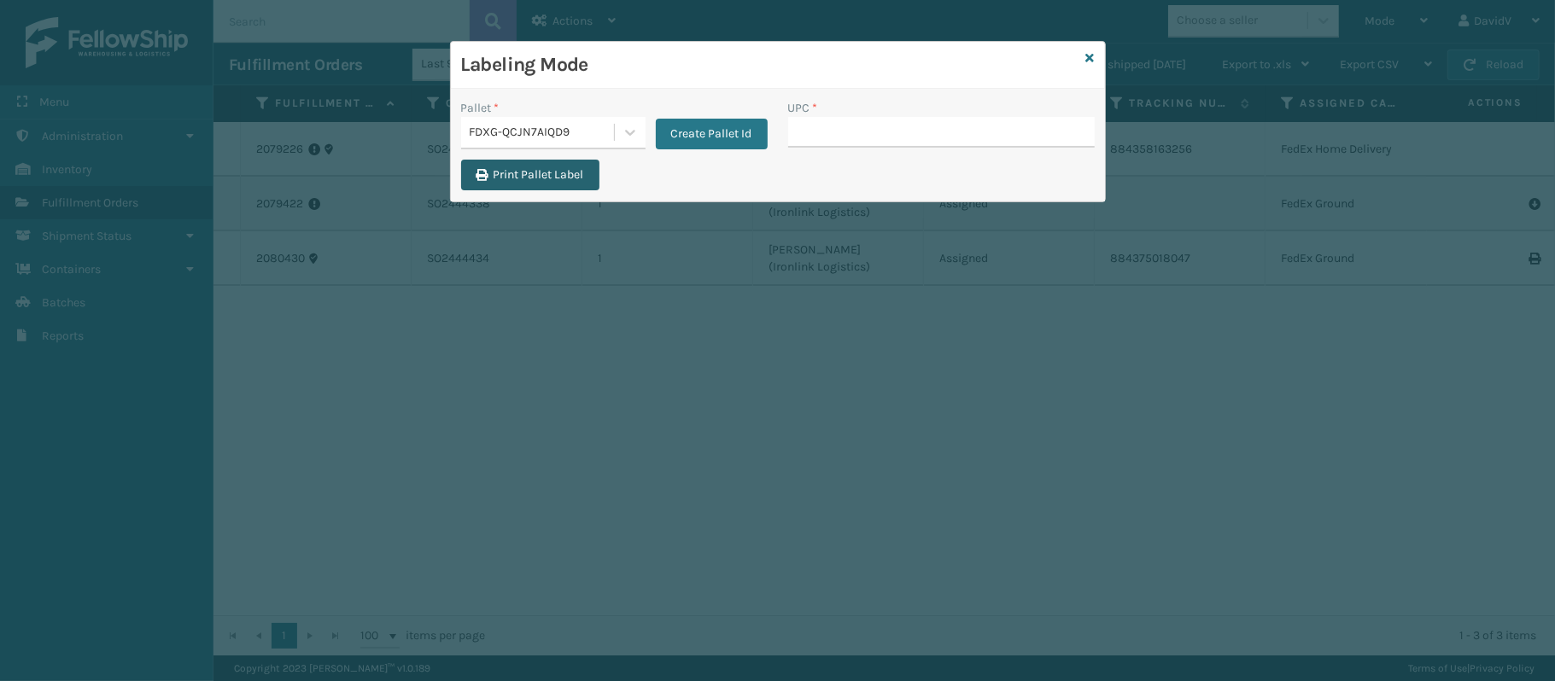
click at [524, 181] on button "Print Pallet Label" at bounding box center [530, 175] width 138 height 31
click at [886, 138] on input "UPC *" at bounding box center [941, 132] width 307 height 31
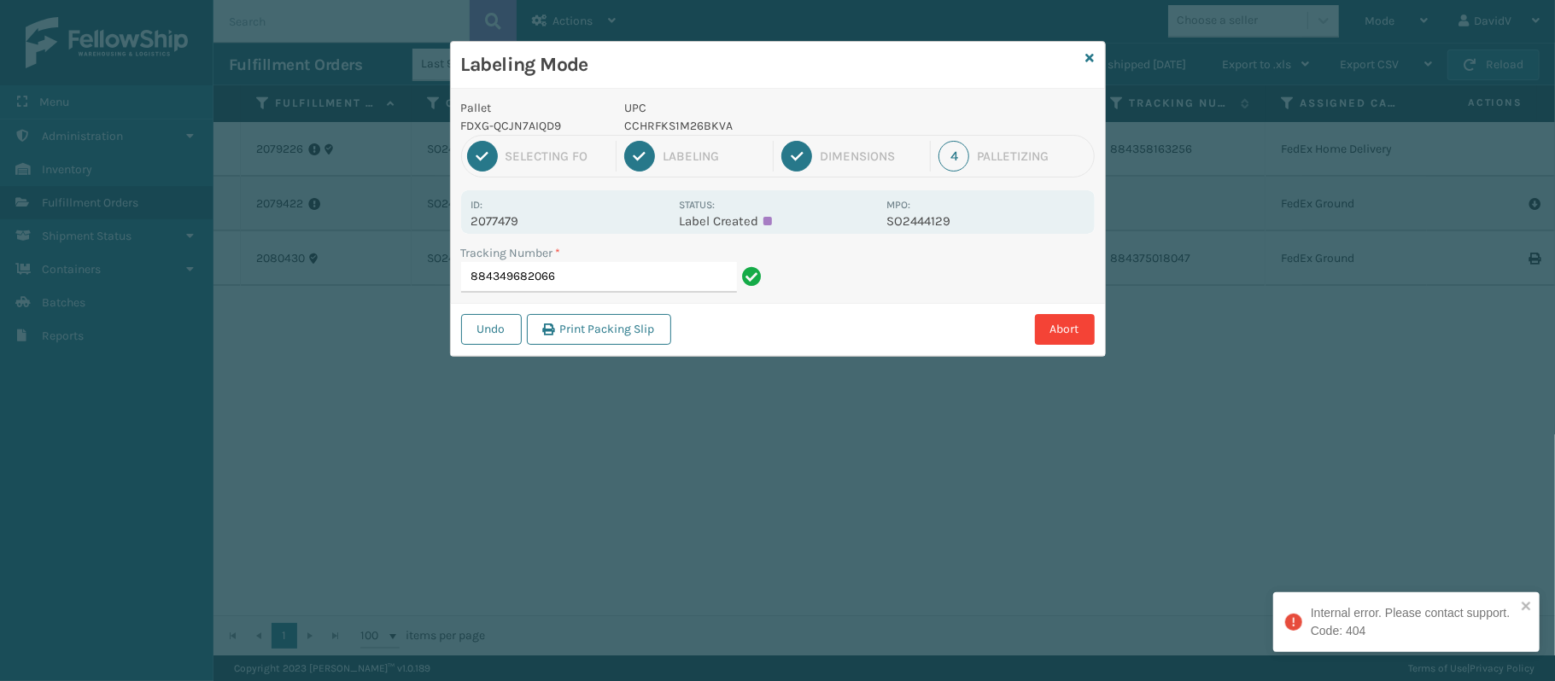
type input "884349682066"
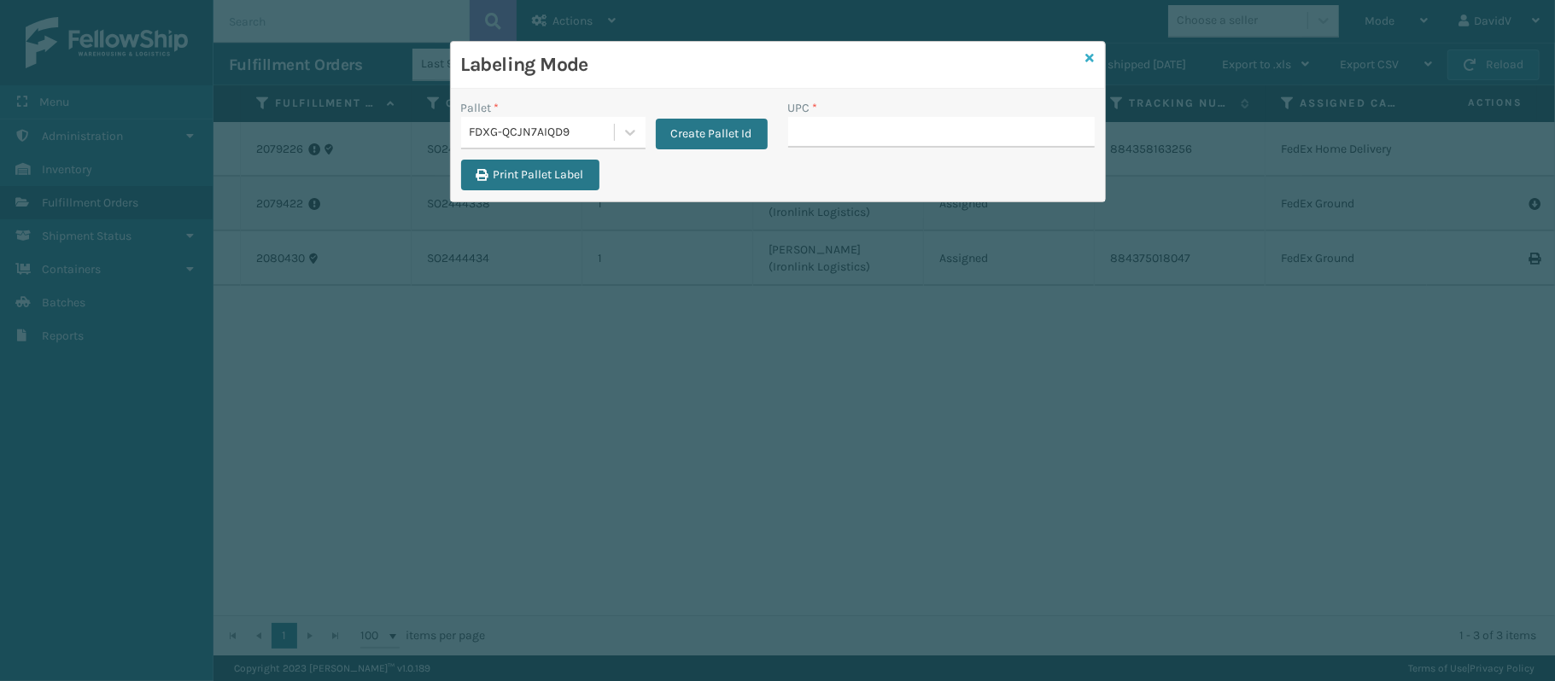
click at [1090, 53] on icon at bounding box center [1090, 58] width 9 height 12
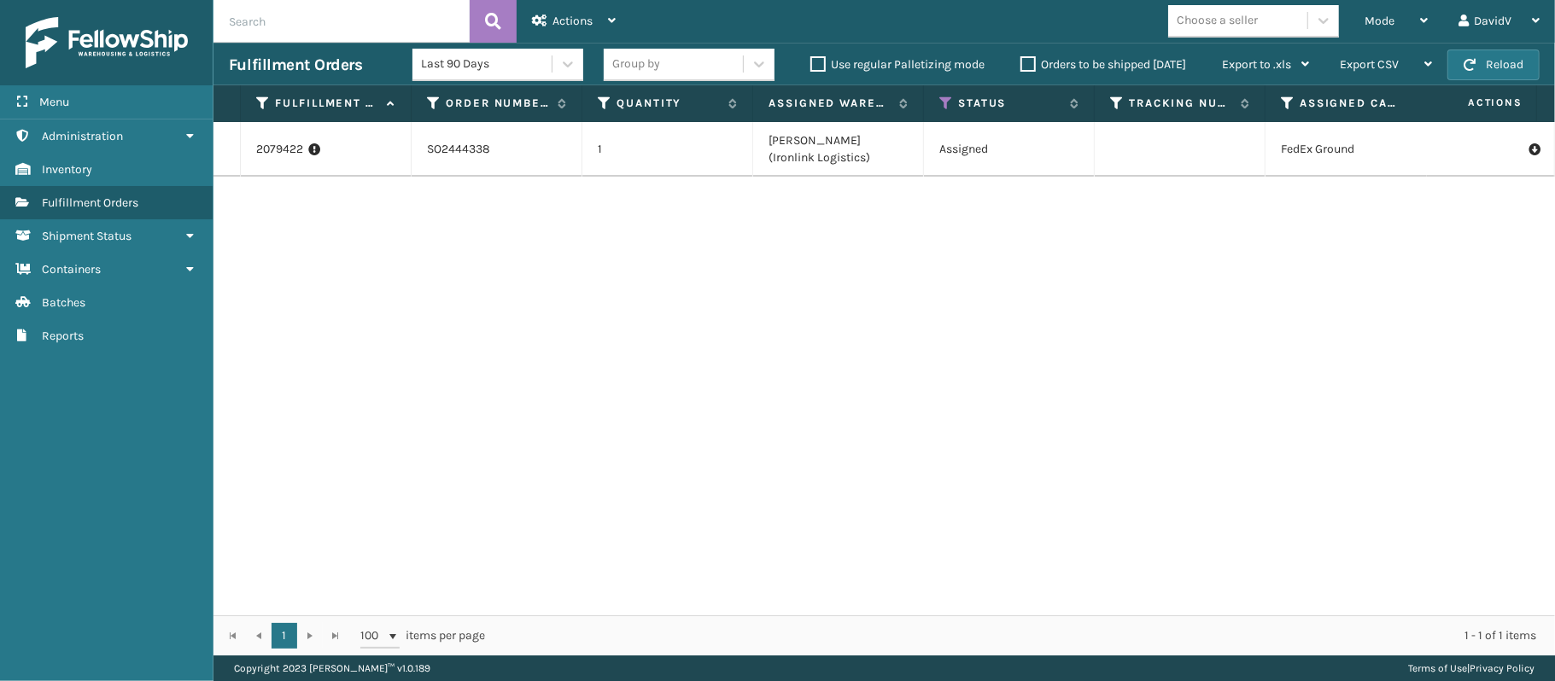
click at [1022, 69] on label "Orders to be shipped today" at bounding box center [1103, 64] width 166 height 15
click at [1021, 66] on input "Orders to be shipped today" at bounding box center [1020, 60] width 1 height 11
click at [1022, 69] on label "Orders to be shipped today" at bounding box center [1103, 64] width 166 height 15
click at [1021, 66] on input "Orders to be shipped today" at bounding box center [1020, 60] width 1 height 11
click at [1435, 38] on div "Mode Regular Mode Picking Mode Labeling Mode Exit Scan Mode" at bounding box center [1396, 21] width 94 height 43
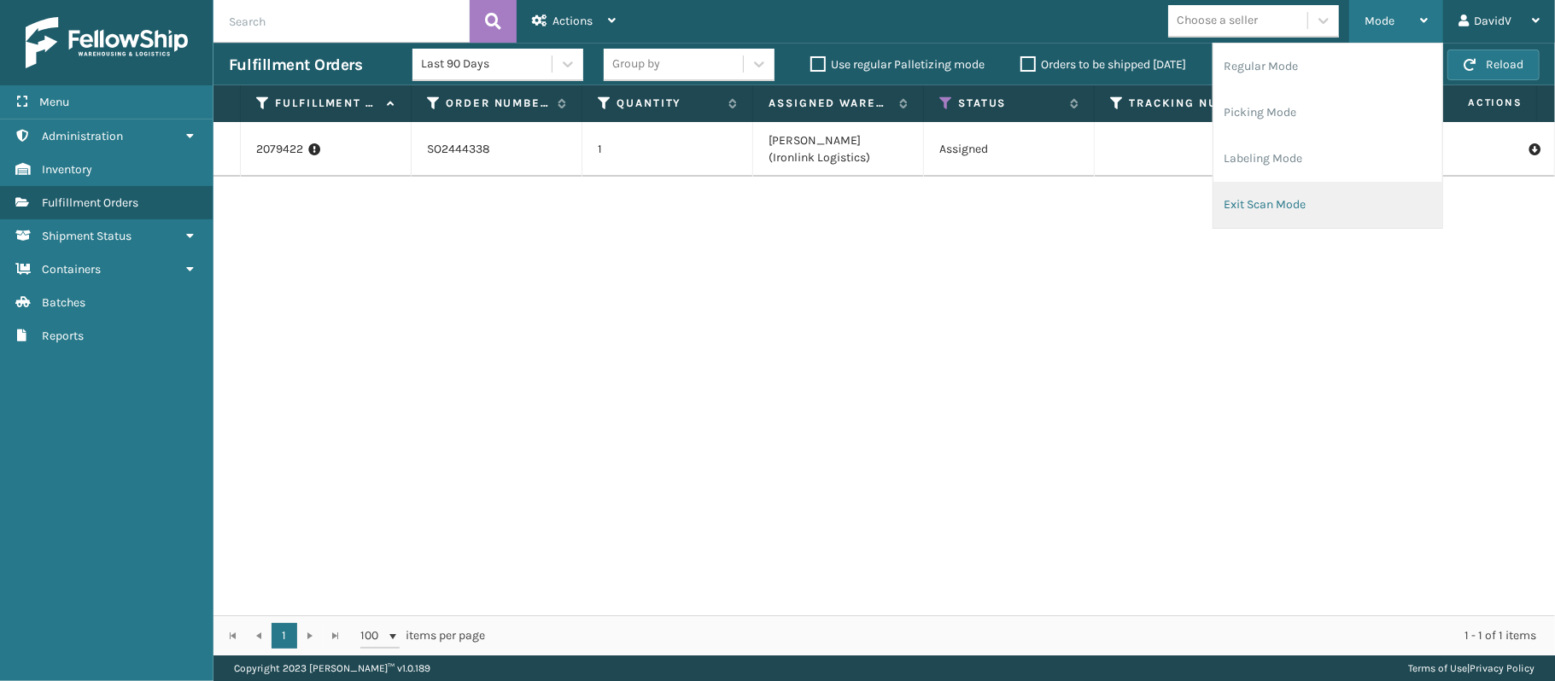
click at [1286, 205] on li "Exit Scan Mode" at bounding box center [1327, 205] width 229 height 46
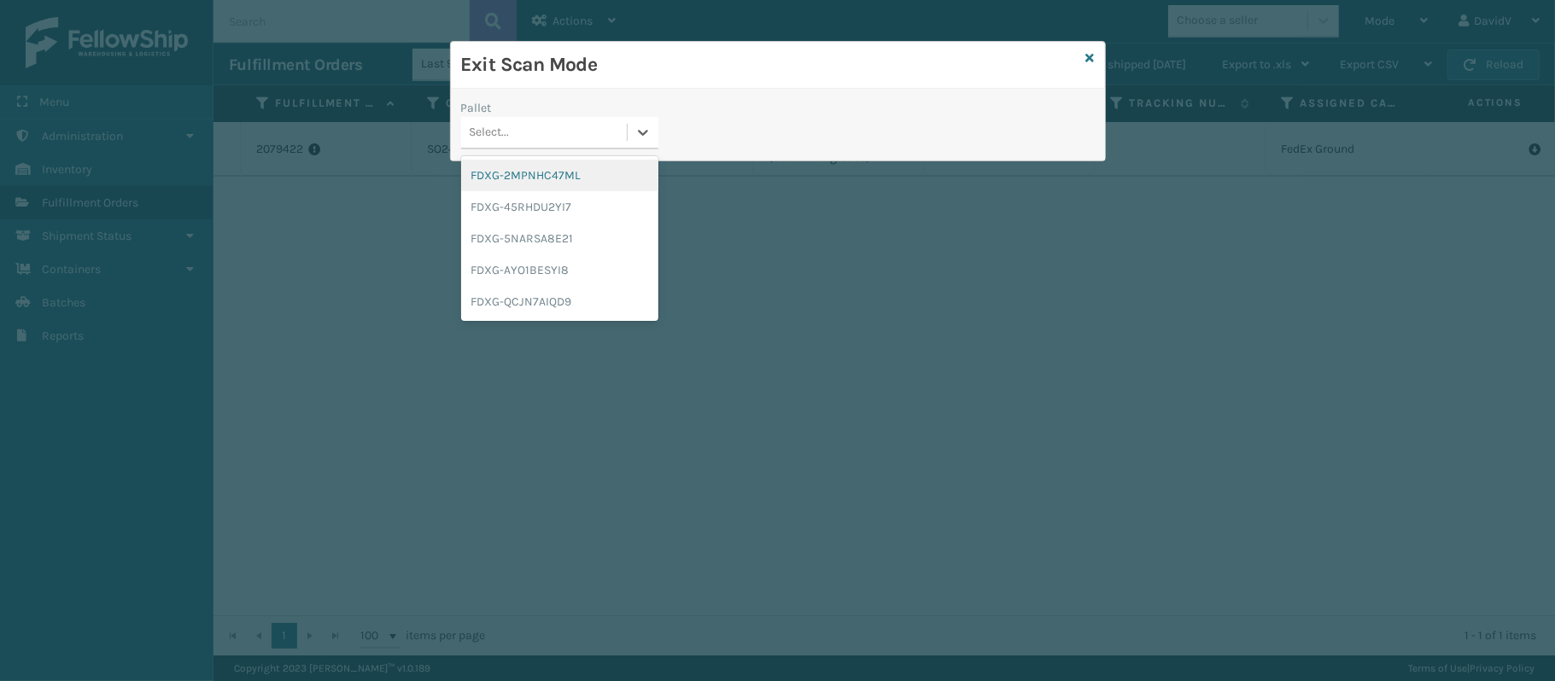
click at [547, 119] on div "Select..." at bounding box center [544, 133] width 166 height 28
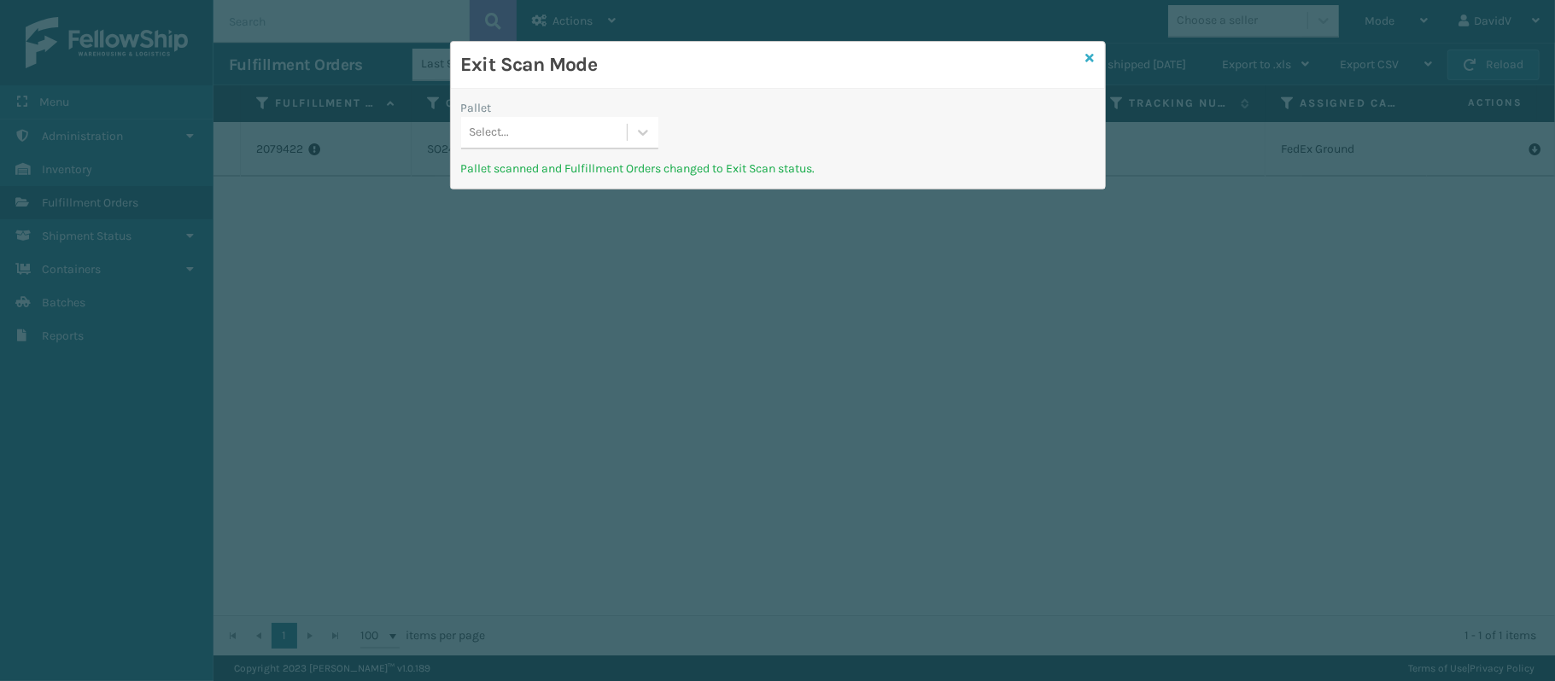
click at [1086, 56] on icon at bounding box center [1090, 58] width 9 height 12
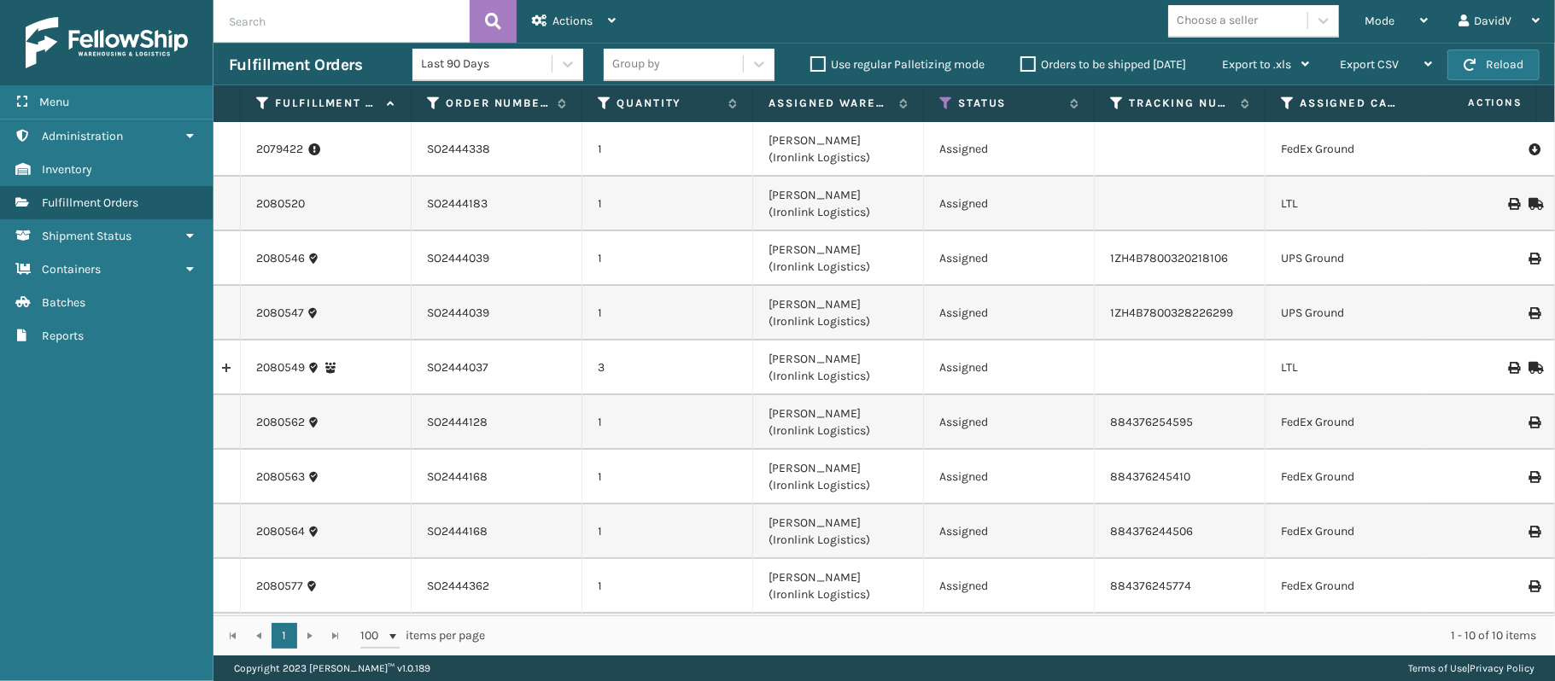
click at [1026, 62] on label "Orders to be shipped today" at bounding box center [1103, 64] width 166 height 15
click at [1021, 62] on input "Orders to be shipped today" at bounding box center [1020, 60] width 1 height 11
click at [1026, 62] on label "Orders to be shipped today" at bounding box center [1103, 64] width 166 height 15
click at [1021, 62] on input "Orders to be shipped today" at bounding box center [1020, 60] width 1 height 11
click at [1026, 62] on label "Orders to be shipped today" at bounding box center [1103, 64] width 166 height 15
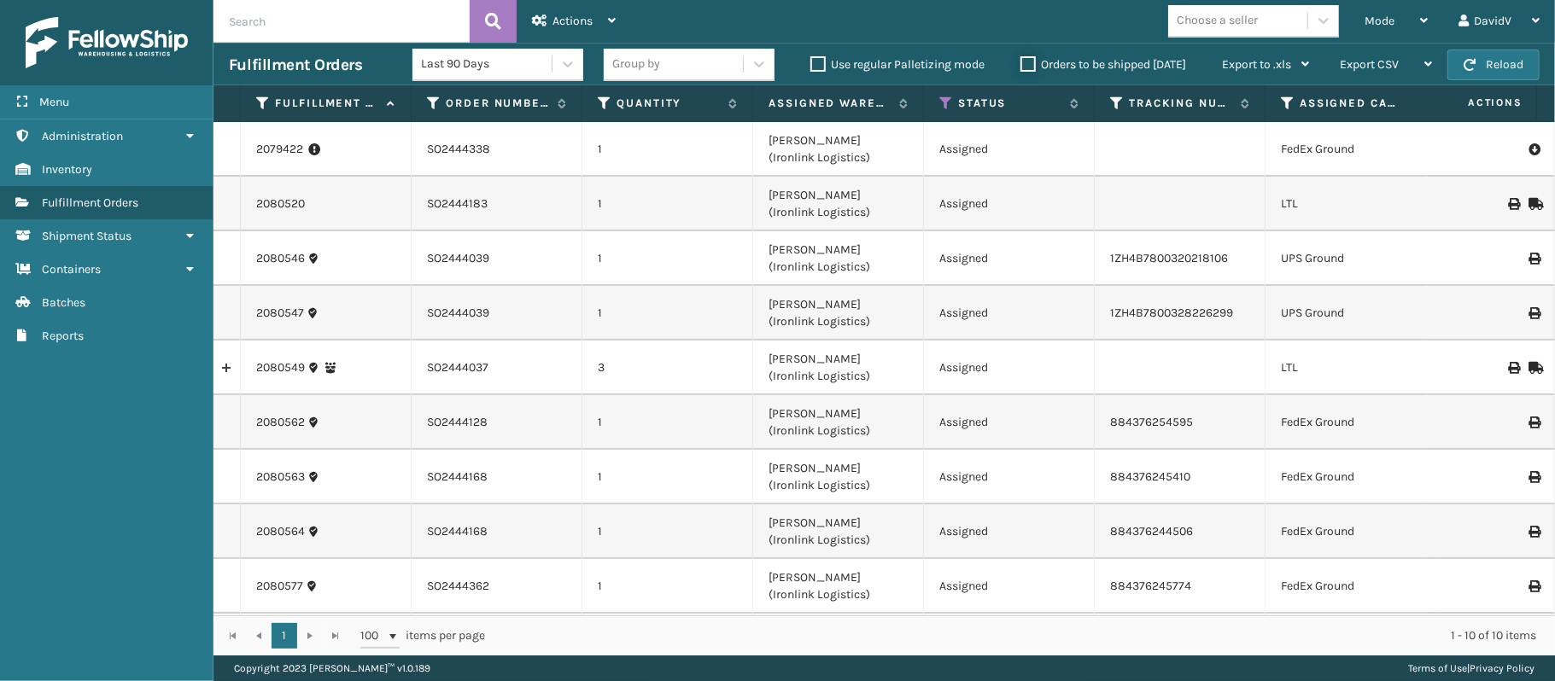
click at [1021, 62] on input "Orders to be shipped today" at bounding box center [1020, 60] width 1 height 11
click at [1026, 62] on label "Orders to be shipped today" at bounding box center [1103, 64] width 166 height 15
click at [1021, 62] on input "Orders to be shipped today" at bounding box center [1020, 60] width 1 height 11
click at [1026, 62] on label "Orders to be shipped today" at bounding box center [1103, 64] width 166 height 15
click at [1021, 62] on input "Orders to be shipped today" at bounding box center [1020, 60] width 1 height 11
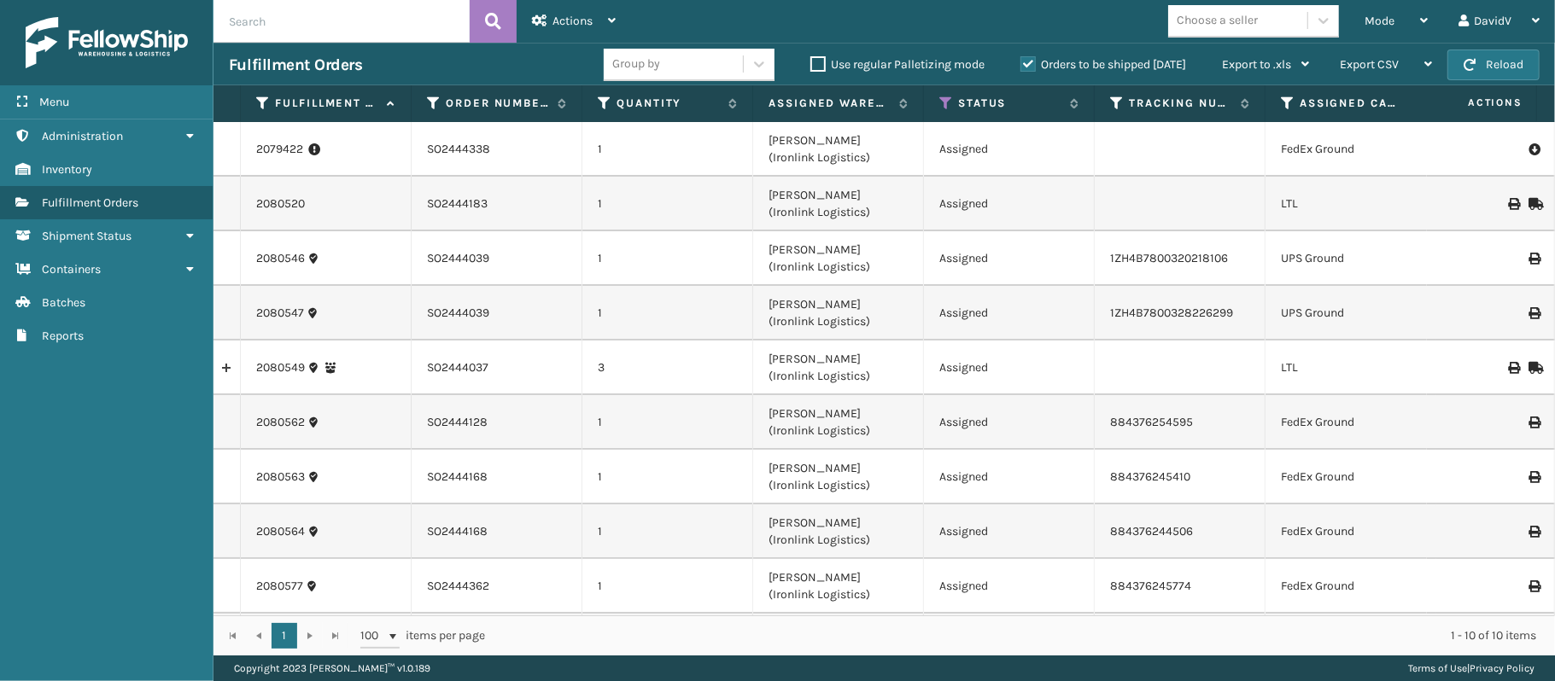
click at [1026, 62] on label "Orders to be shipped today" at bounding box center [1103, 64] width 166 height 15
click at [1021, 62] on input "Orders to be shipped today" at bounding box center [1020, 60] width 1 height 11
